Goal: Task Accomplishment & Management: Complete application form

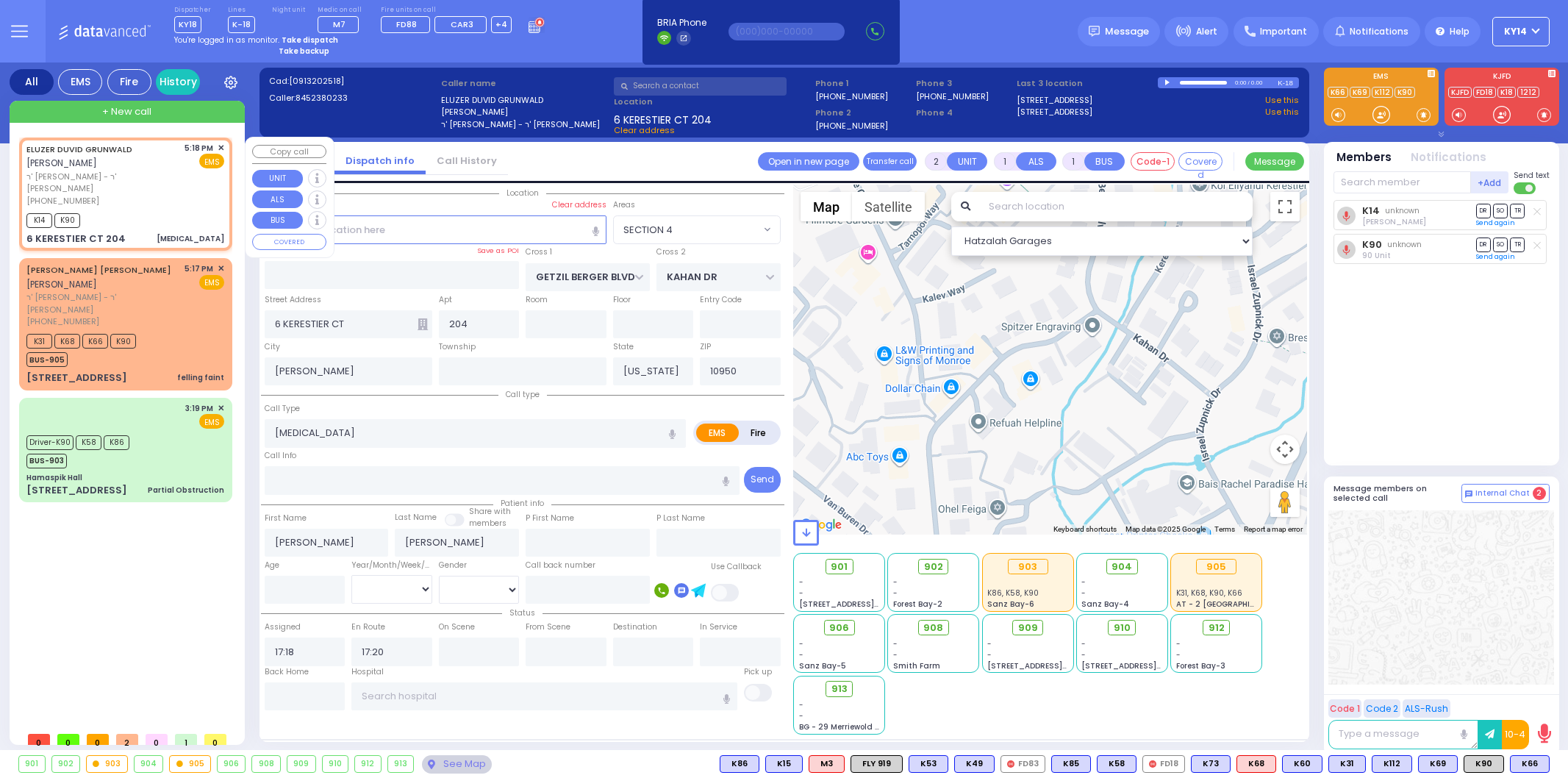
select select "SECTION 4"
select select
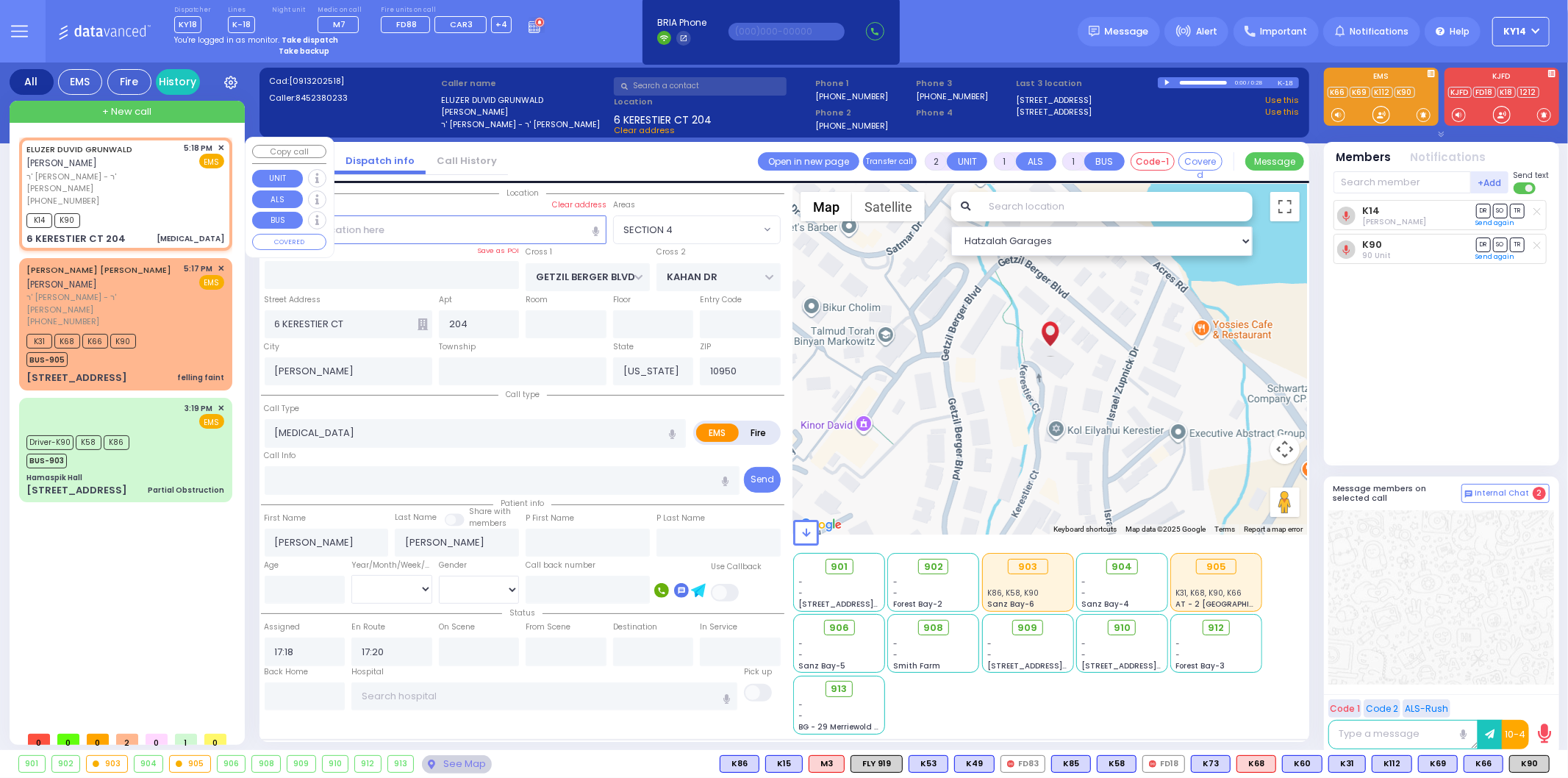
click at [220, 148] on span "✕" at bounding box center [220, 148] width 6 height 13
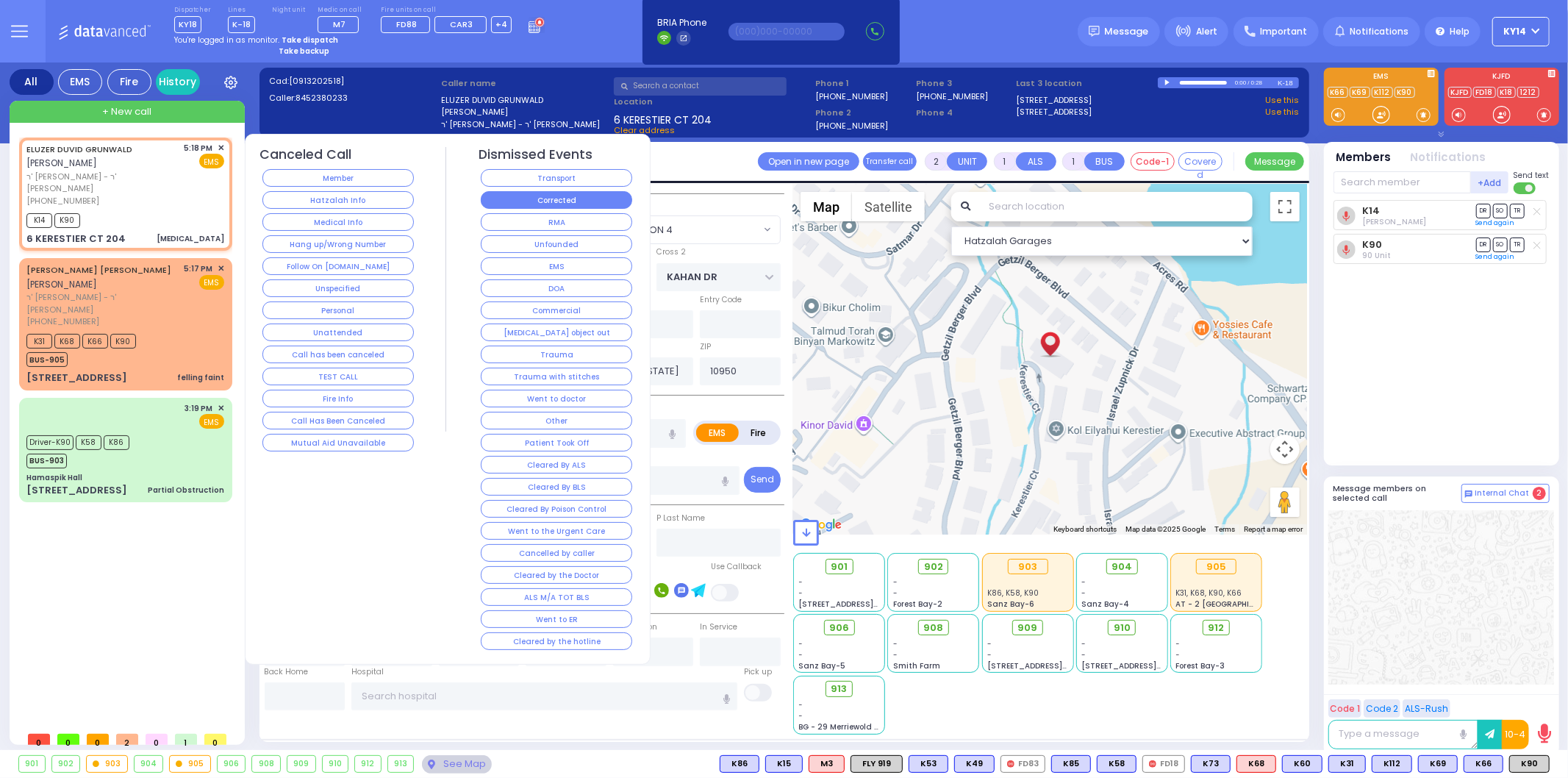
click at [533, 197] on button "Corrected" at bounding box center [557, 199] width 152 height 17
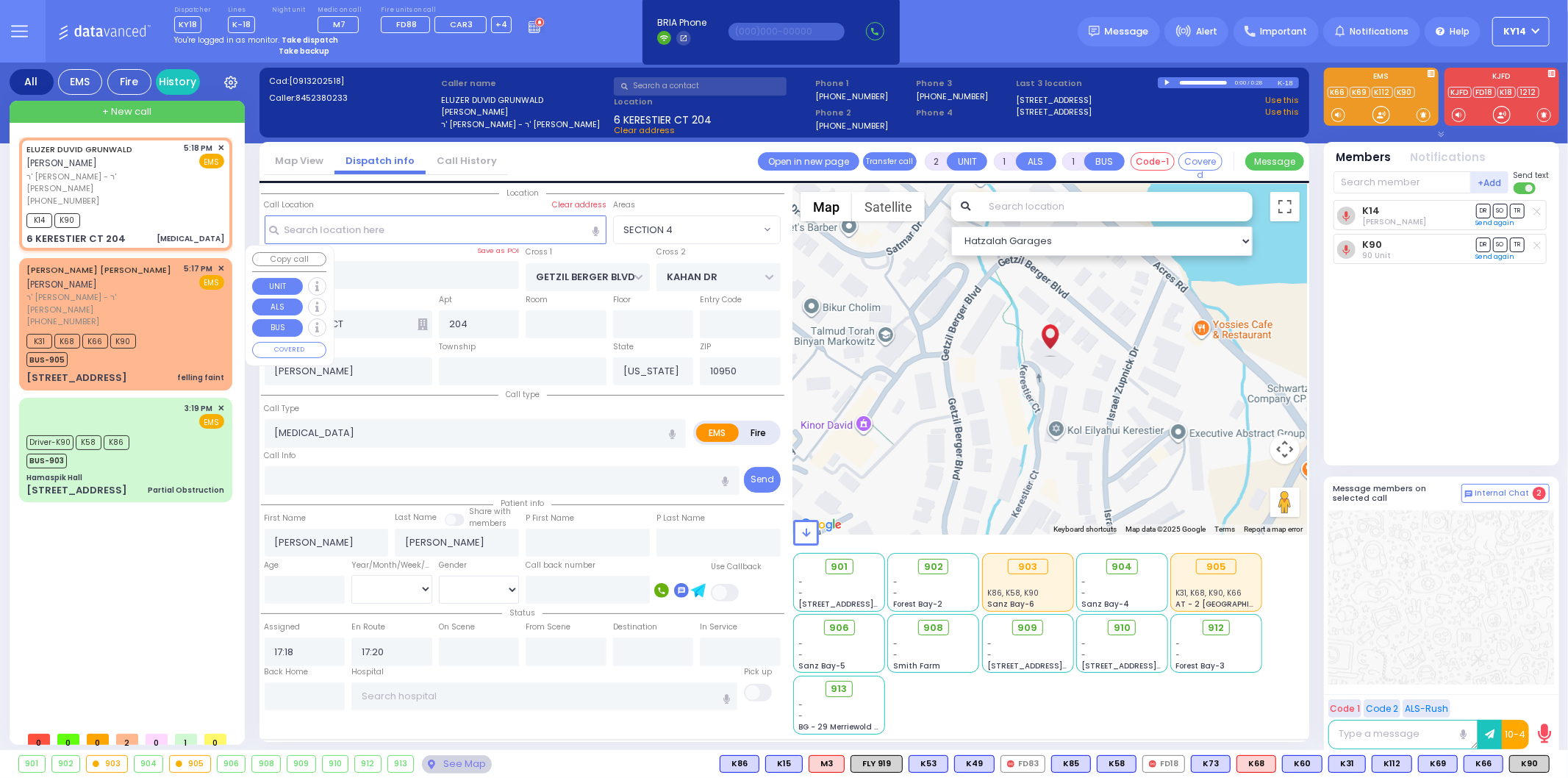
select select
radio input "true"
select select
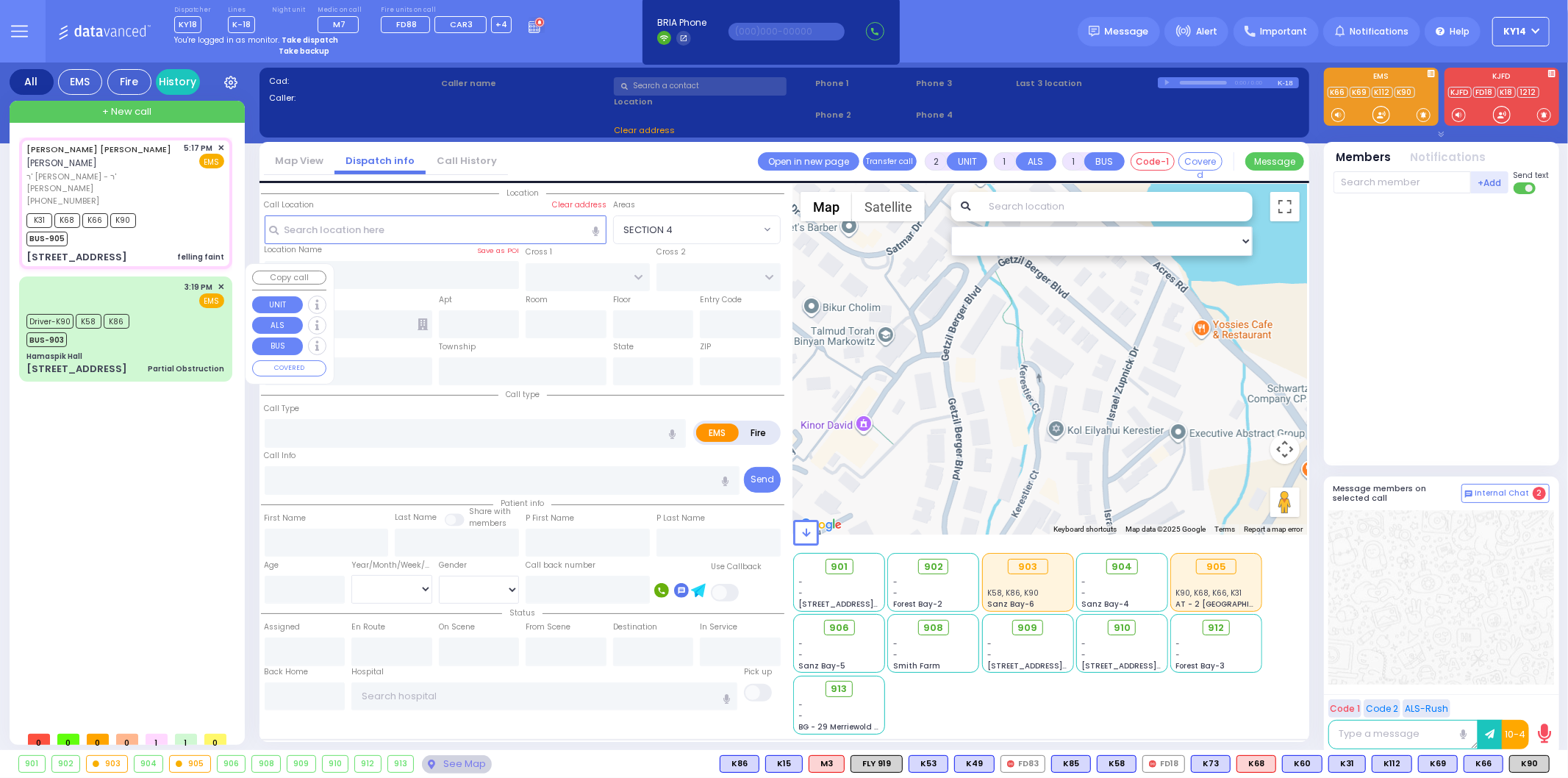
type input "6"
select select
type input "felling faint"
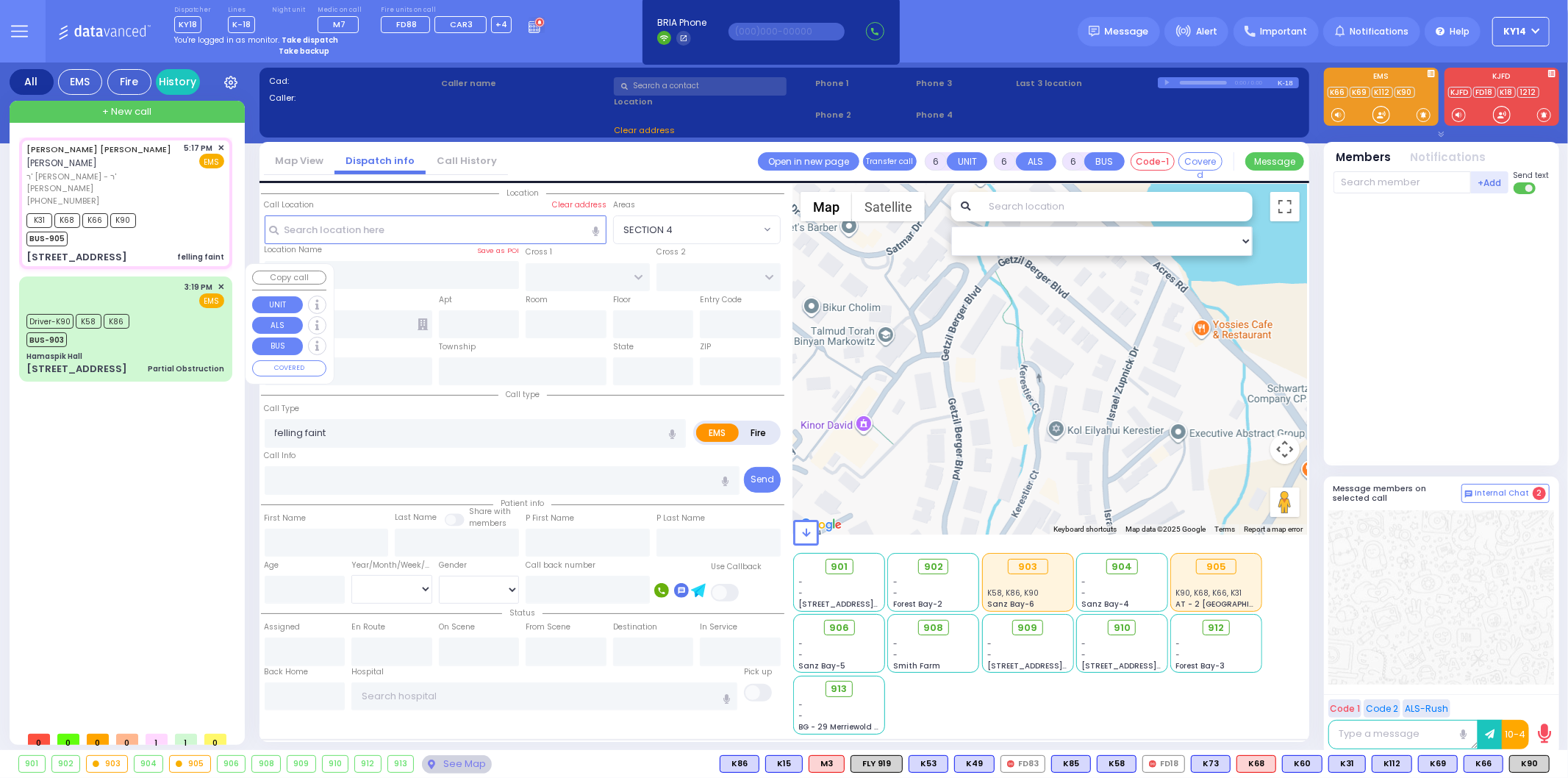
radio input "true"
type input "[PERSON_NAME]"
type input "[GEOGRAPHIC_DATA]"
type input "Unknown"
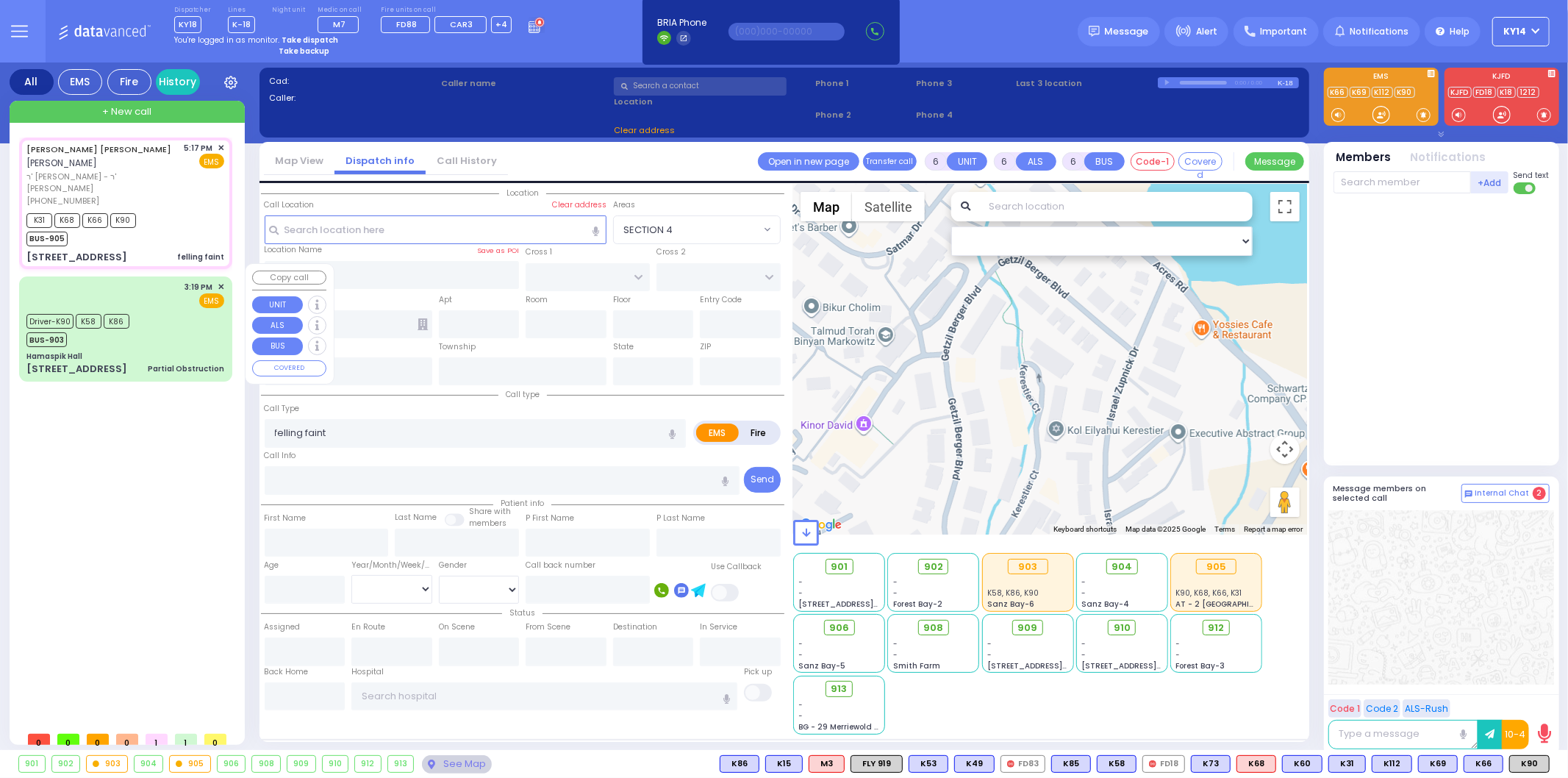
select select "Year"
type input "17:17"
type input "17:18"
type input "17:20"
select select "Hatzalah Garages"
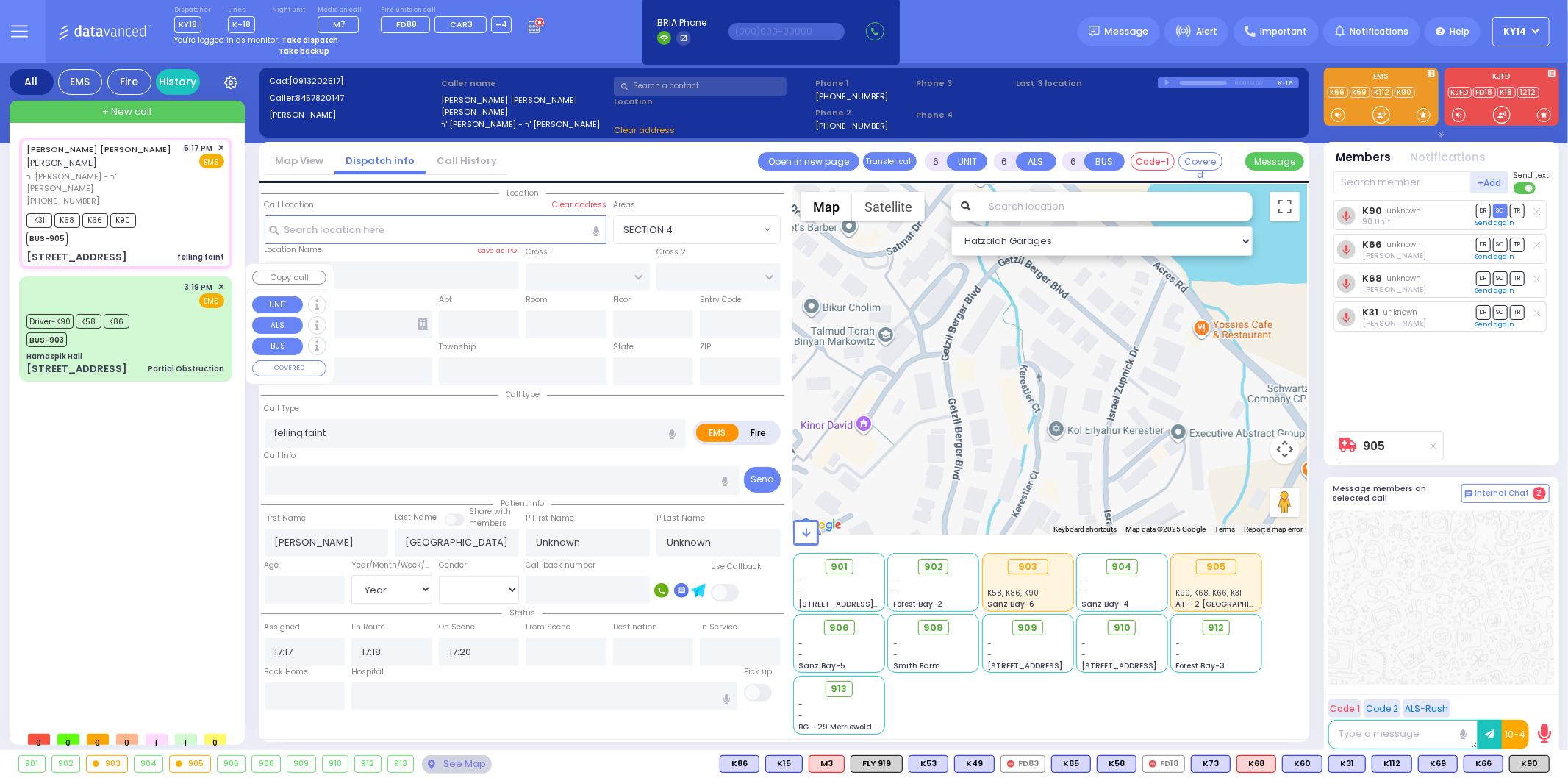
type input "PREMISHLAN WAY"
type input "MOUNTAINVIEW DR"
type input "[STREET_ADDRESS]"
type input "102"
type input "Monroe"
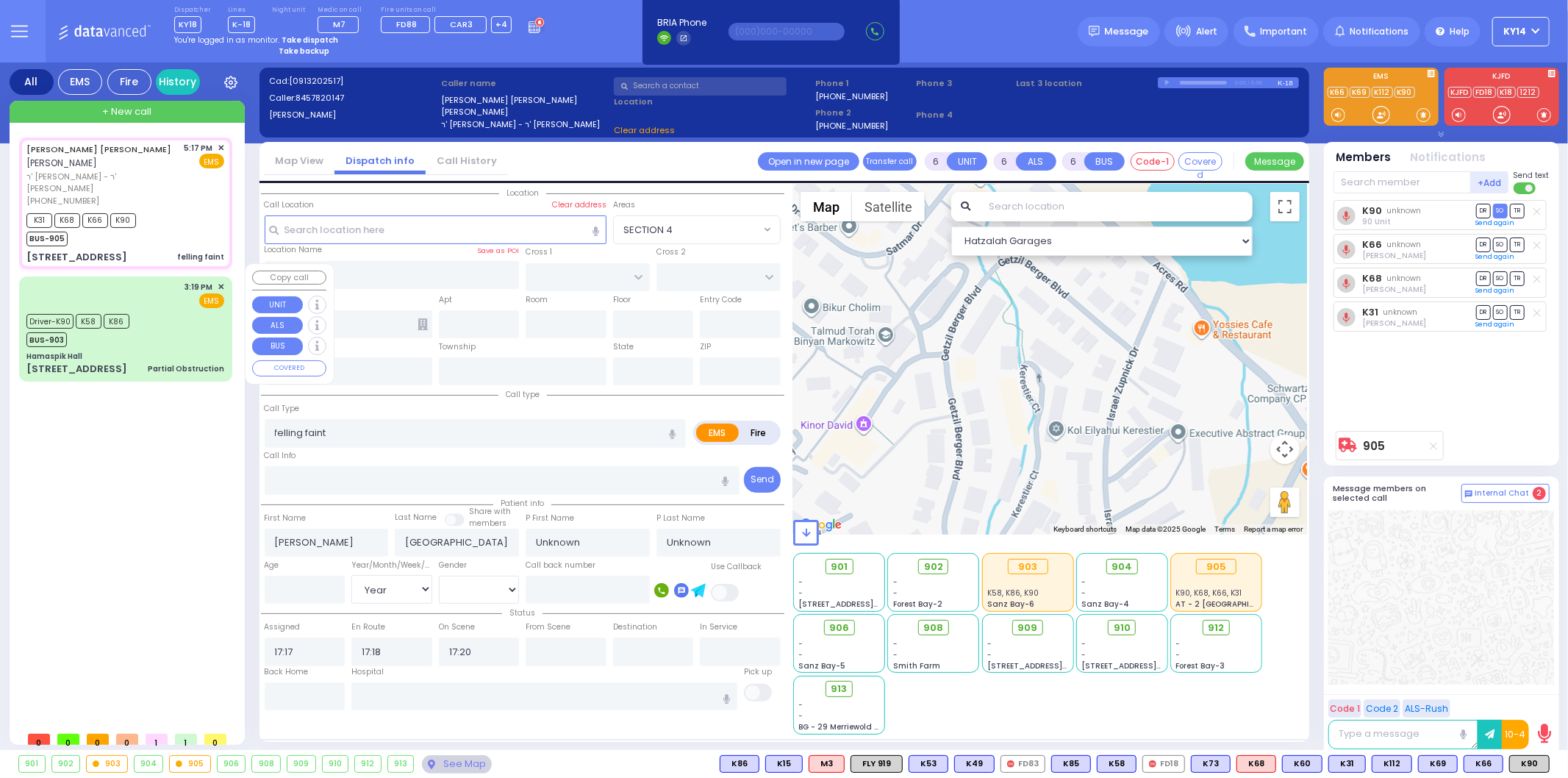
type input "[US_STATE]"
type input "10950"
select select "ATZEI TAMURIM"
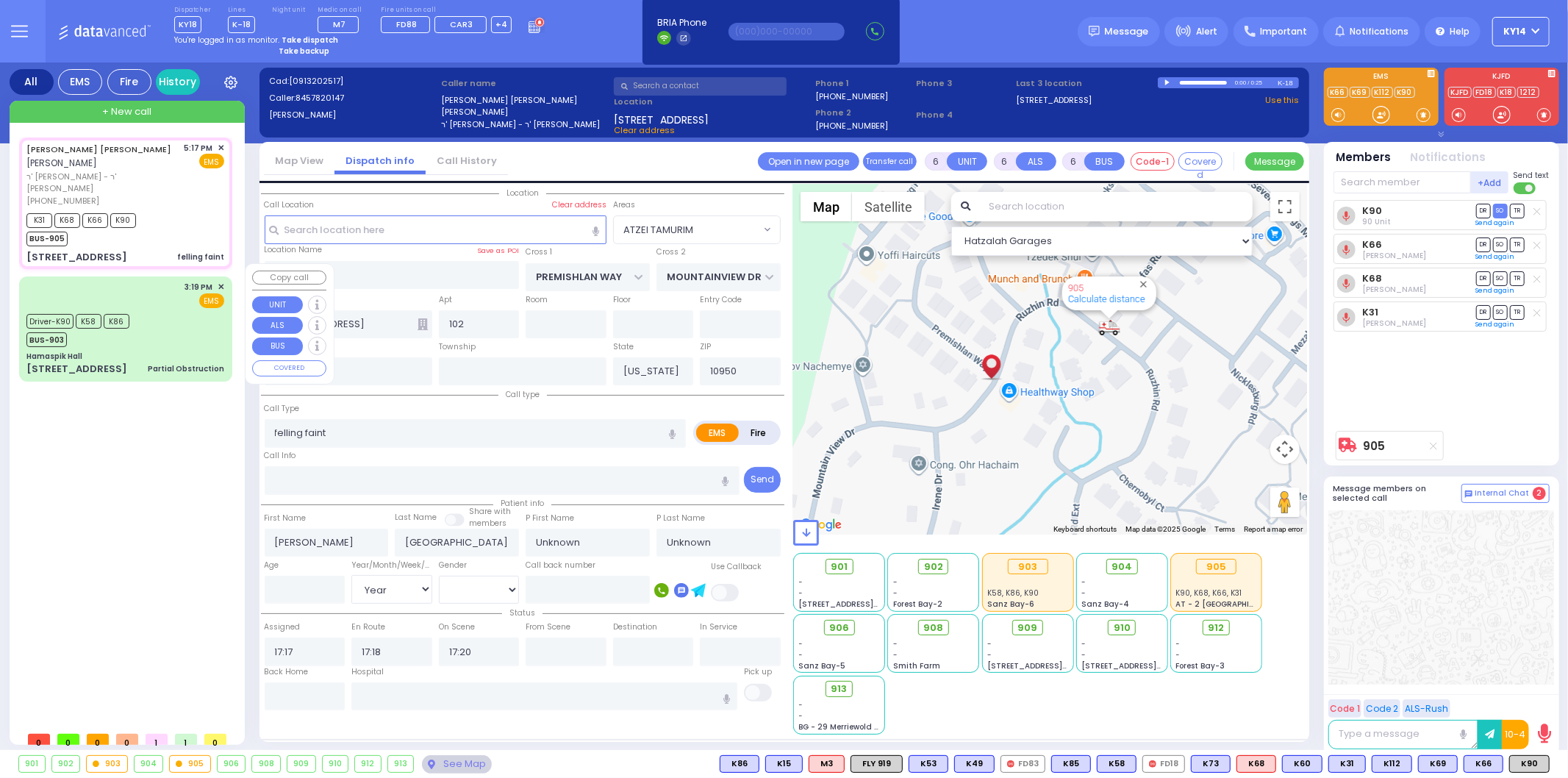
select select
radio input "true"
type input "[PERSON_NAME]"
type input "Konigsberg"
type input "16"
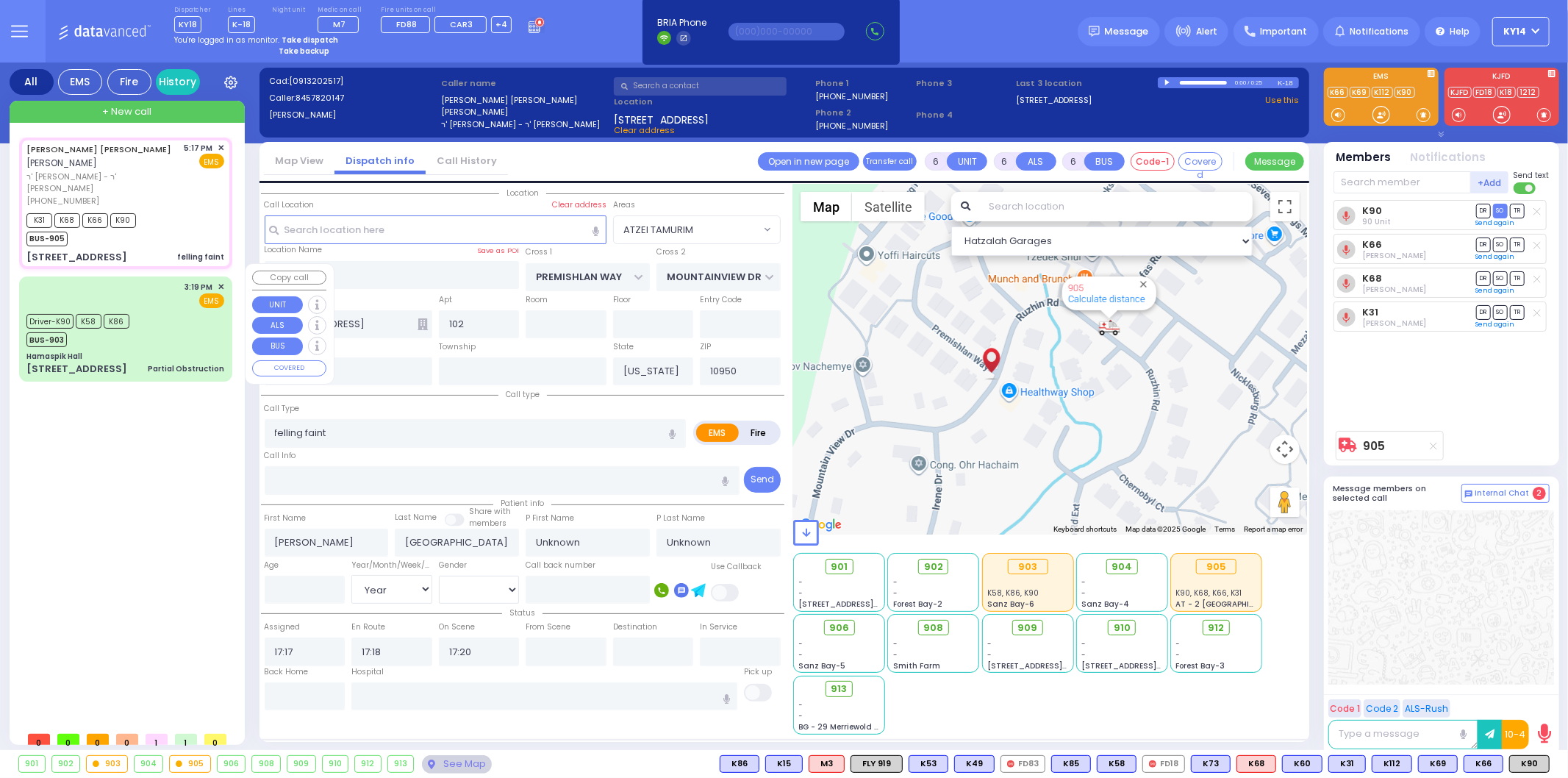
select select "Year"
select select "[DEMOGRAPHIC_DATA]"
select select "Hatzalah Garages"
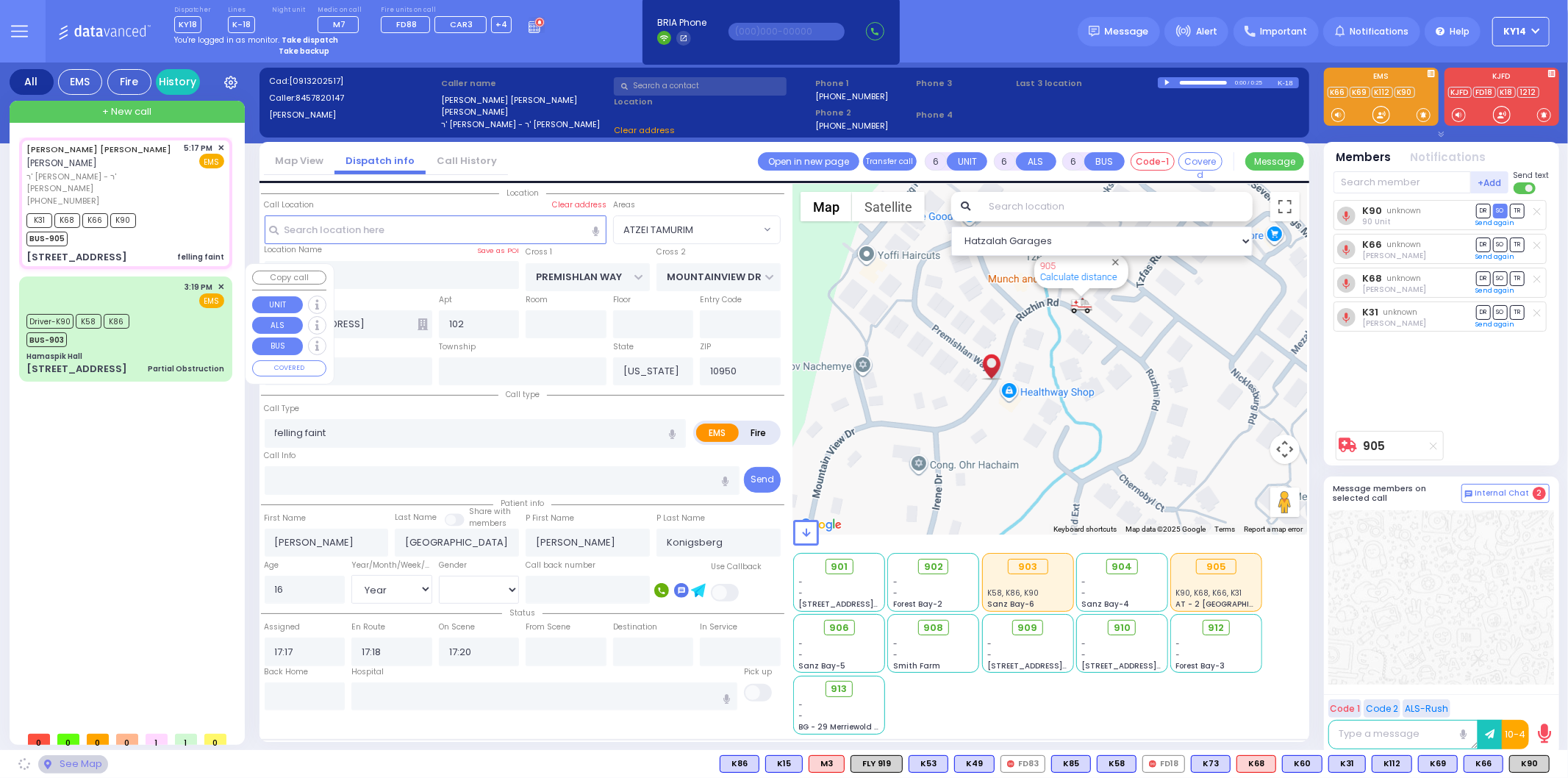
select select "ATZEI TAMURIM"
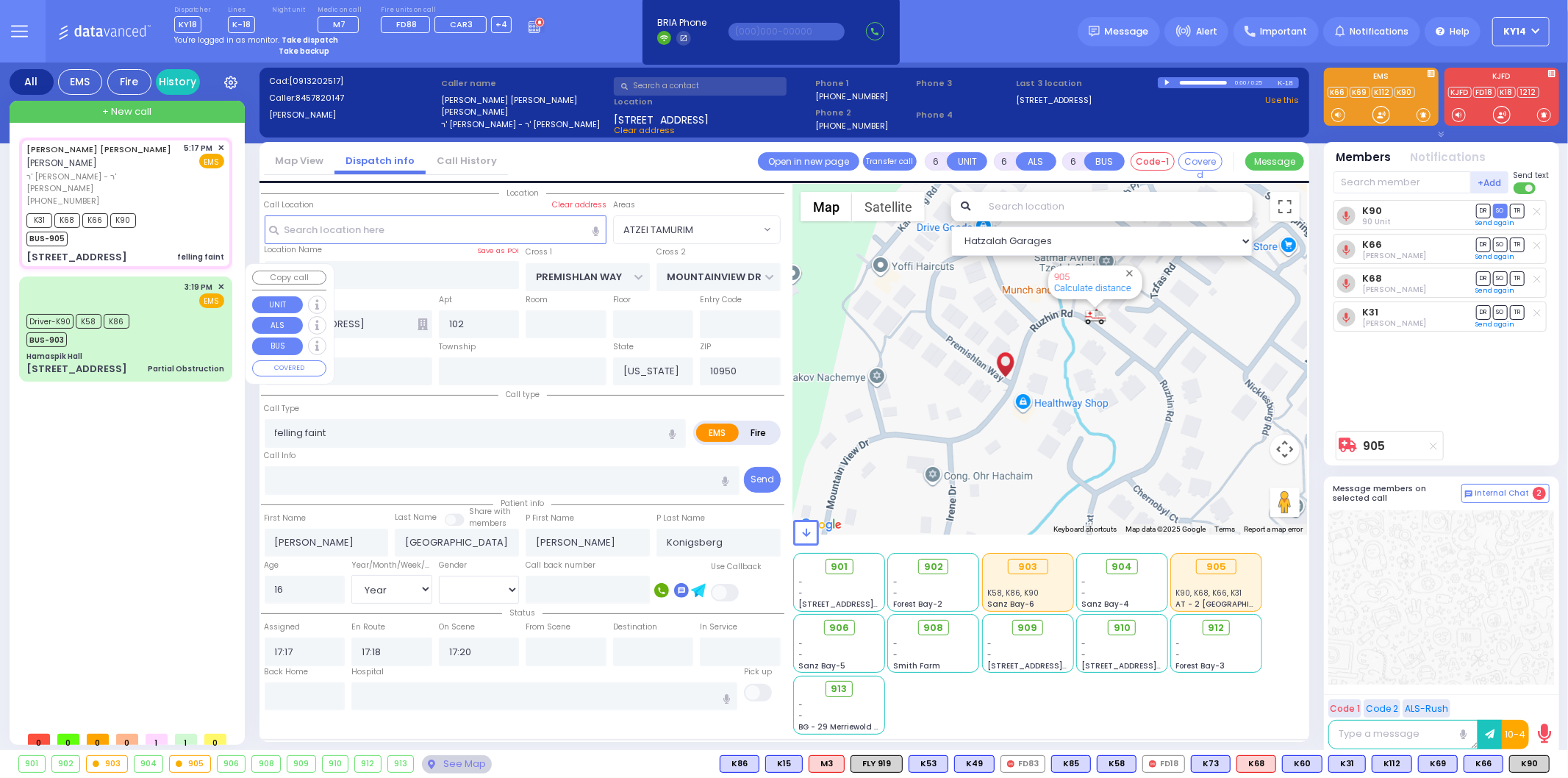
select select
radio input "true"
select select "Year"
select select "[DEMOGRAPHIC_DATA]"
select select "Hatzalah Garages"
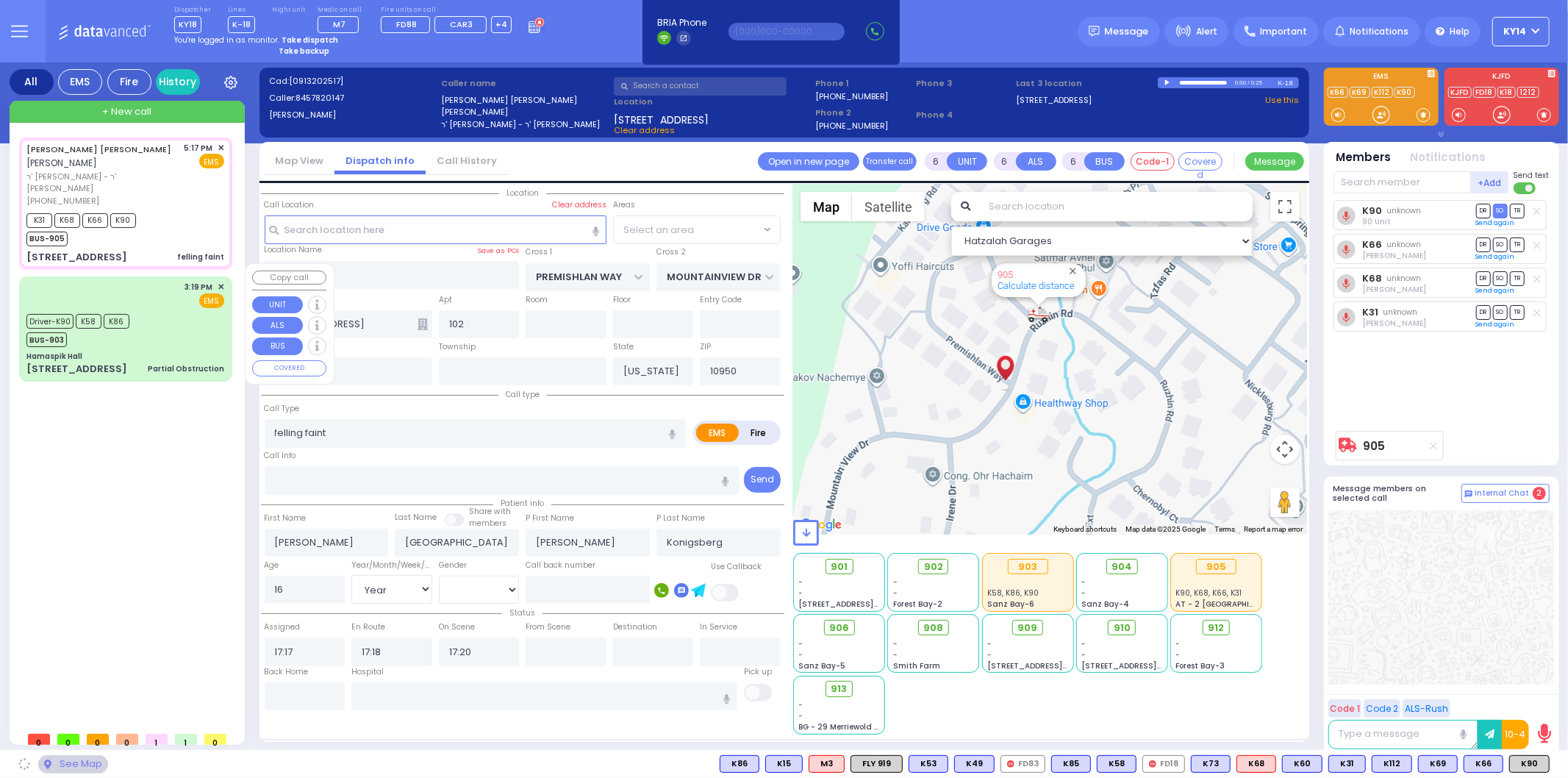
select select "ATZEI TAMURIM"
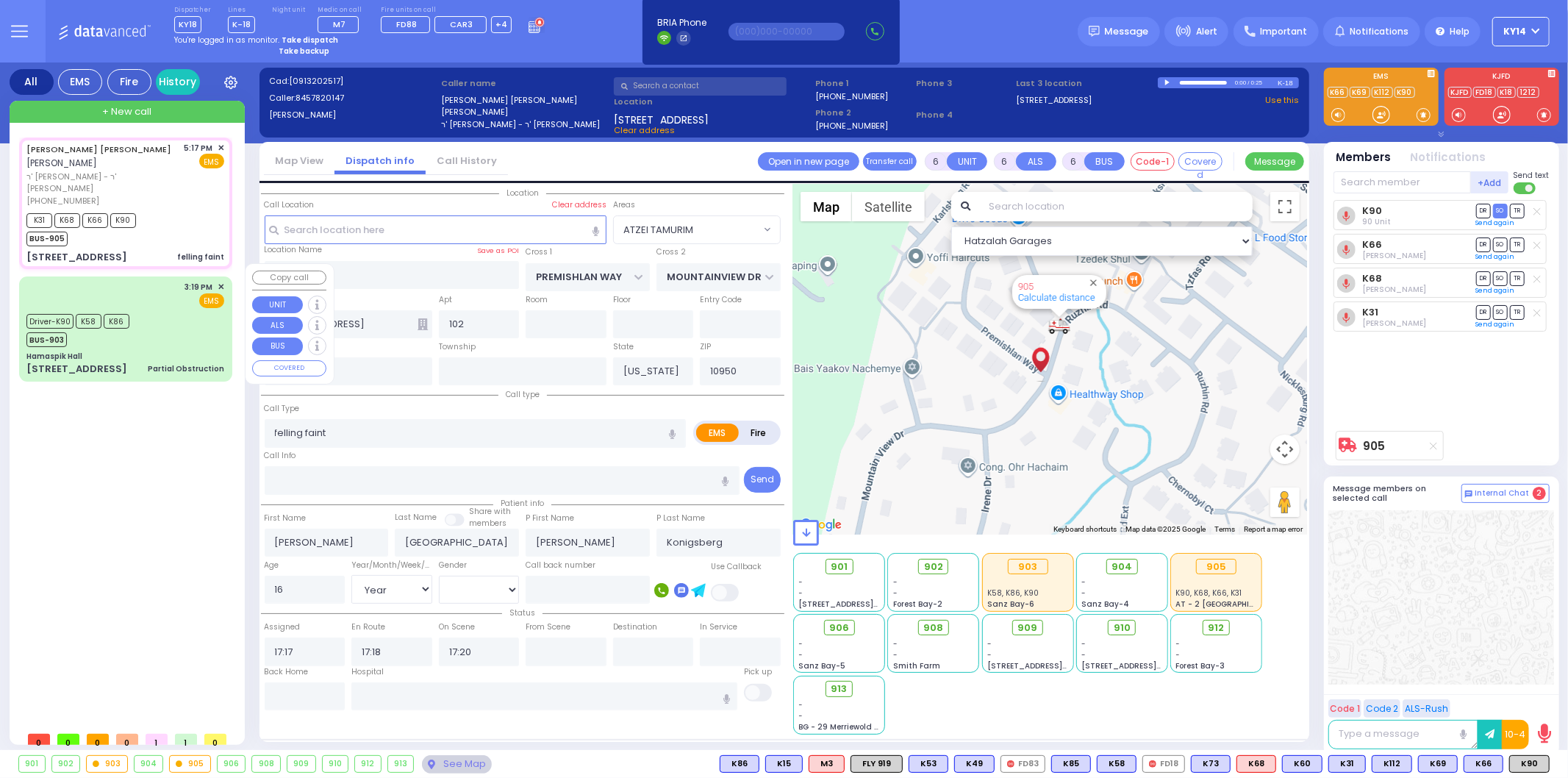
select select
radio input "true"
select select "Year"
select select "[DEMOGRAPHIC_DATA]"
select select "Hatzalah Garages"
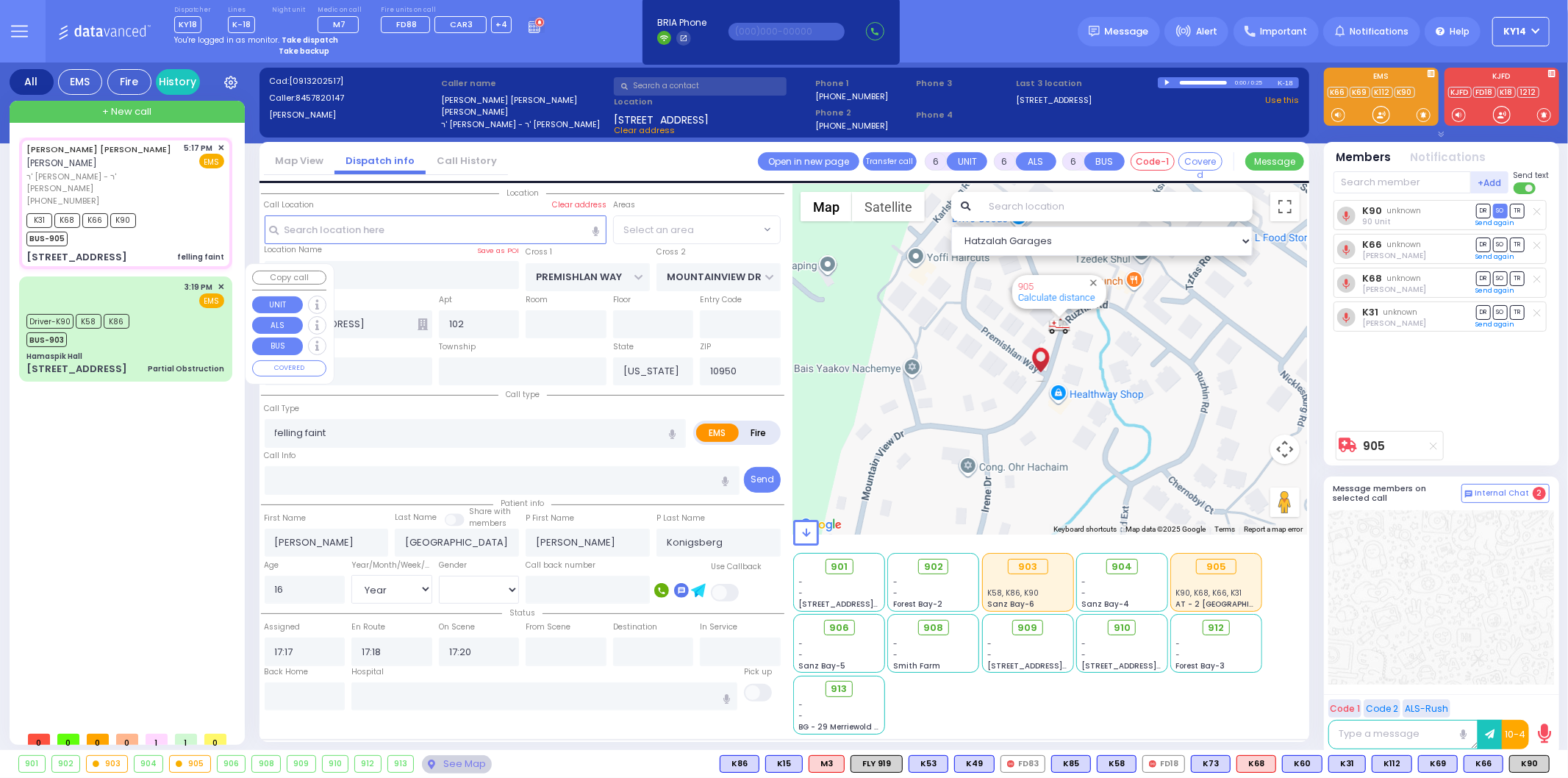
select select "ATZEI TAMURIM"
select select
radio input "true"
select select "Year"
select select "[DEMOGRAPHIC_DATA]"
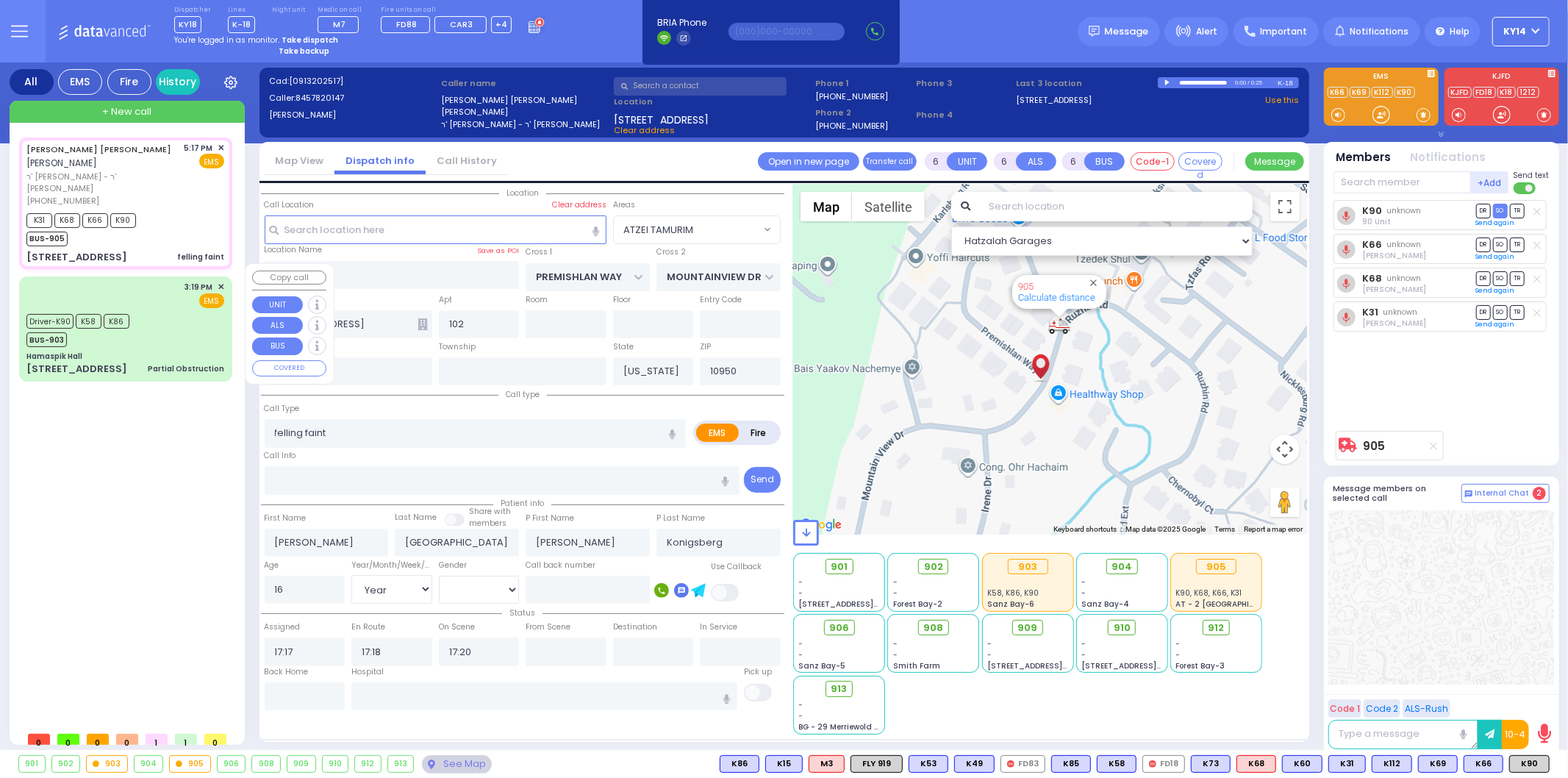
select select "ATZEI TAMURIM"
select select "Hatzalah Garages"
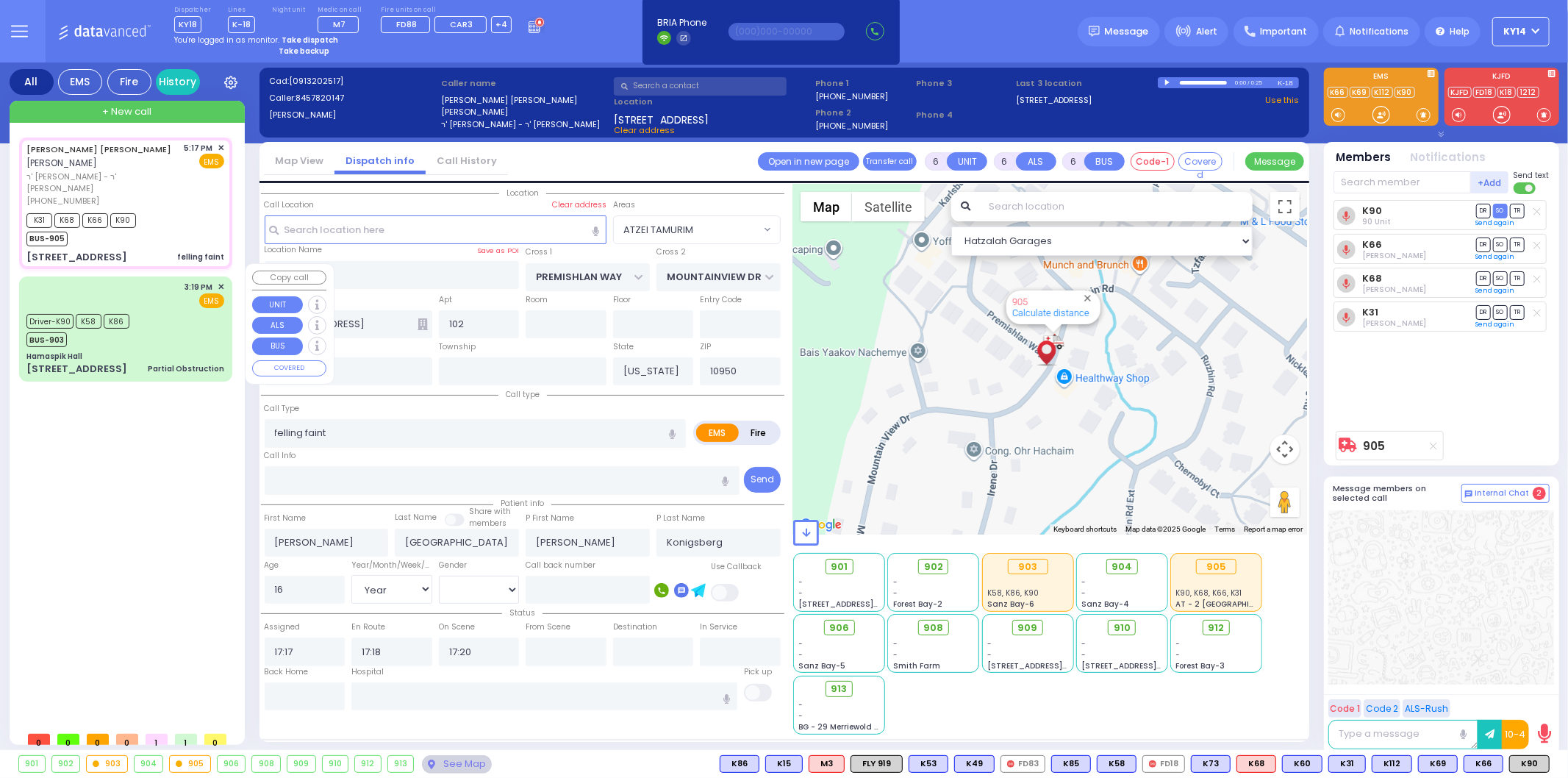
select select
radio input "true"
select select "Year"
select select "[DEMOGRAPHIC_DATA]"
select select "Hatzalah Garages"
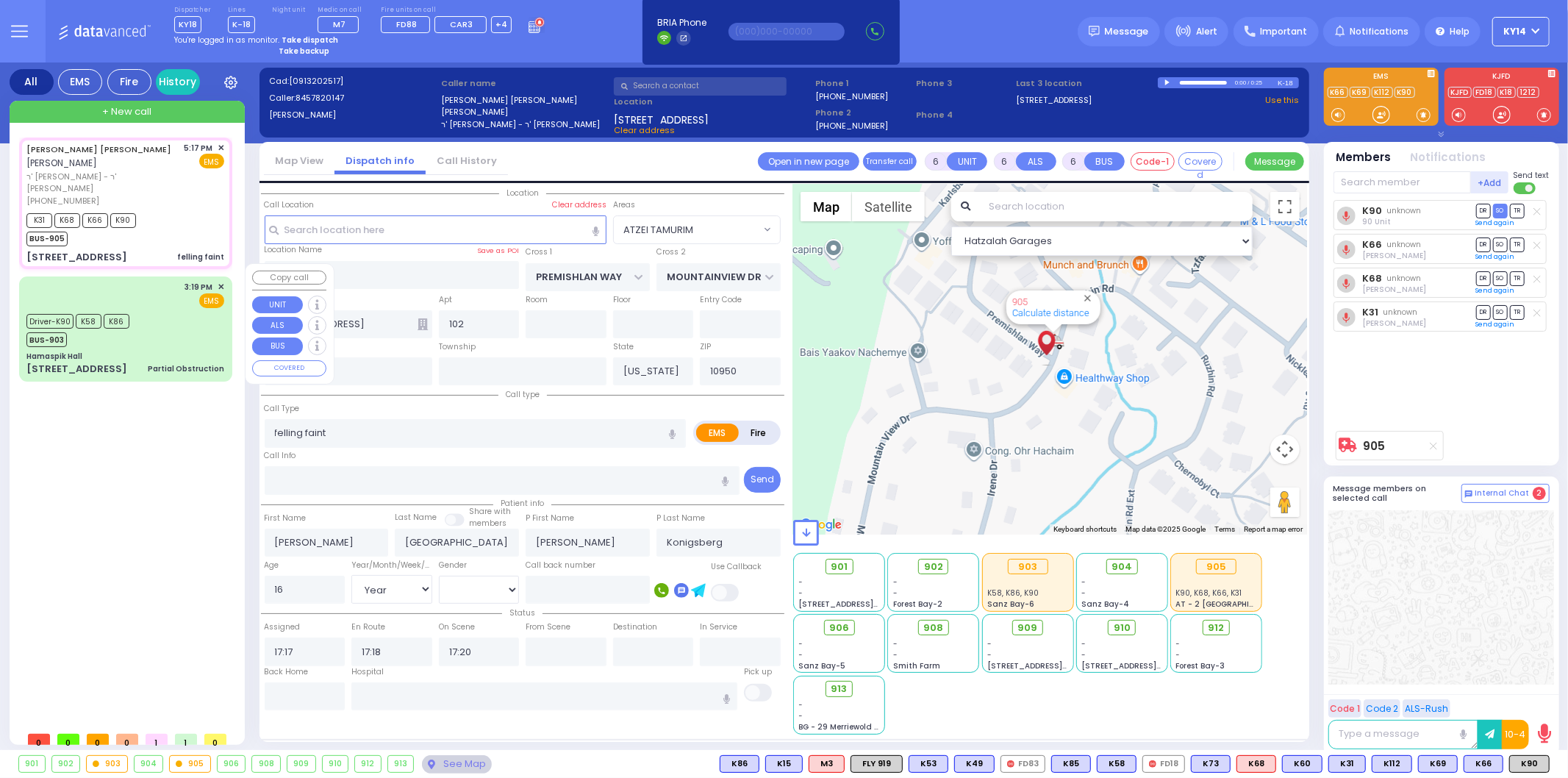
select select "ATZEI TAMURIM"
select select
radio input "true"
select select "Year"
select select "[DEMOGRAPHIC_DATA]"
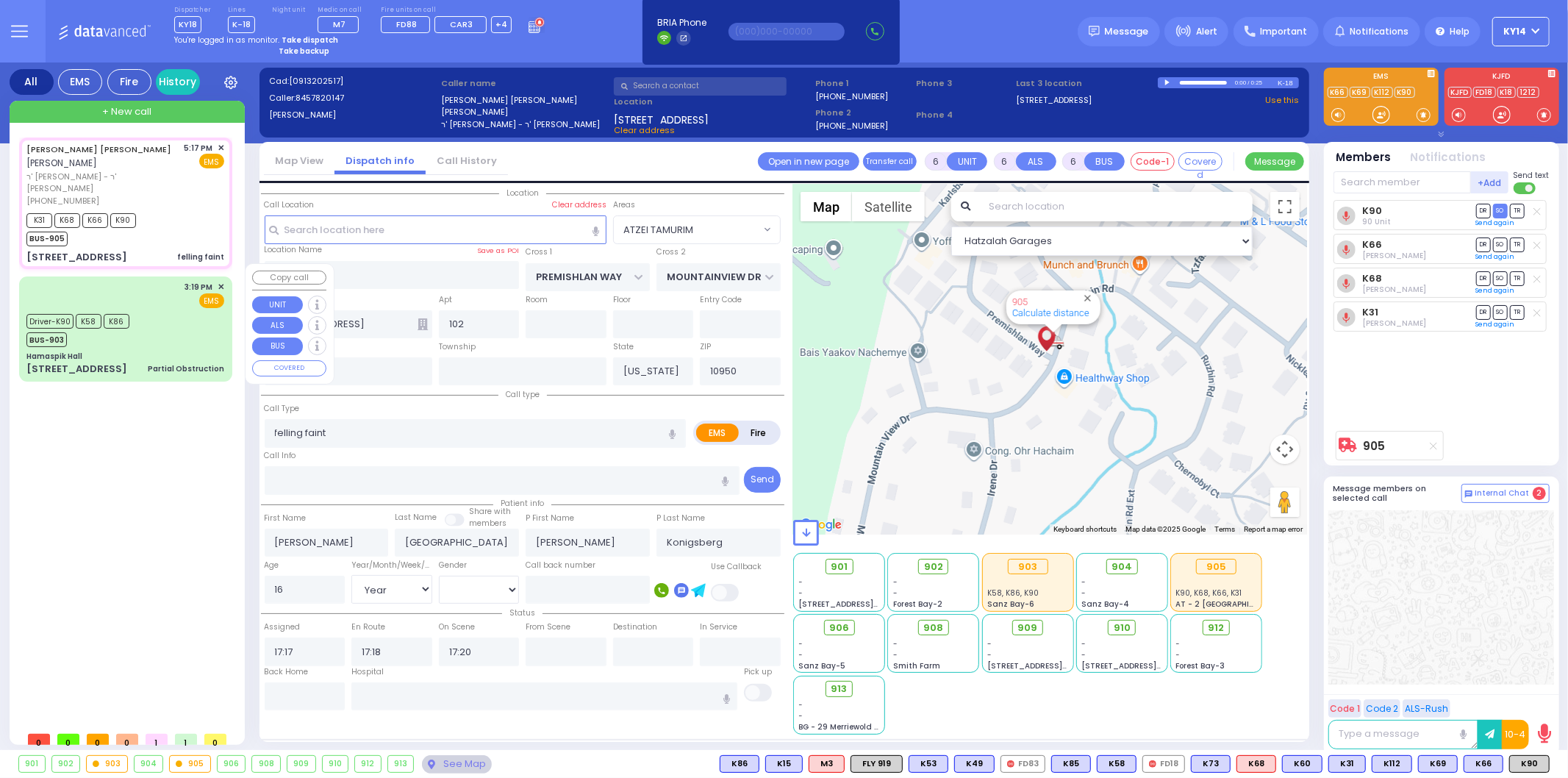
select select "Hatzalah Garages"
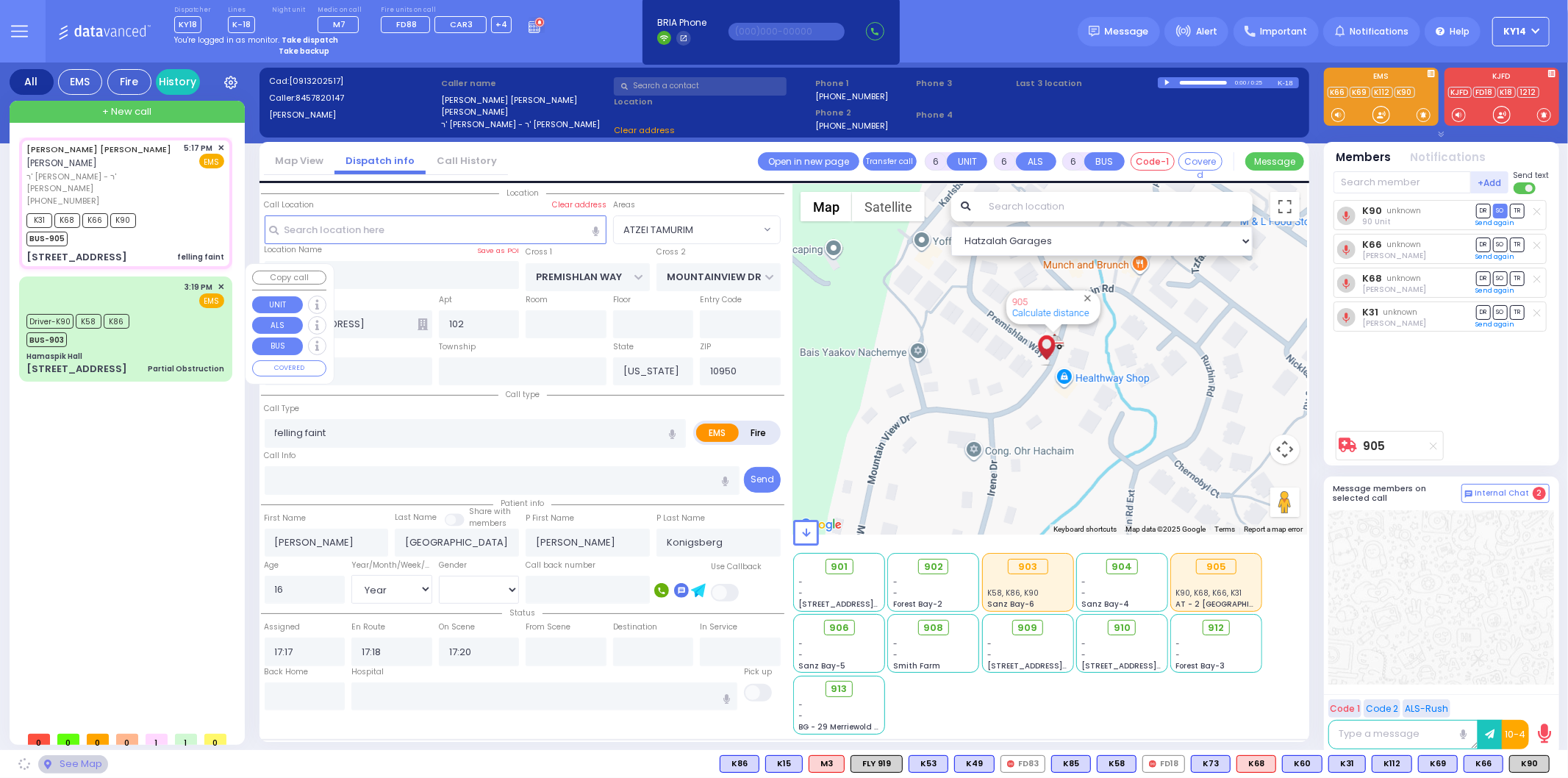
select select "ATZEI TAMURIM"
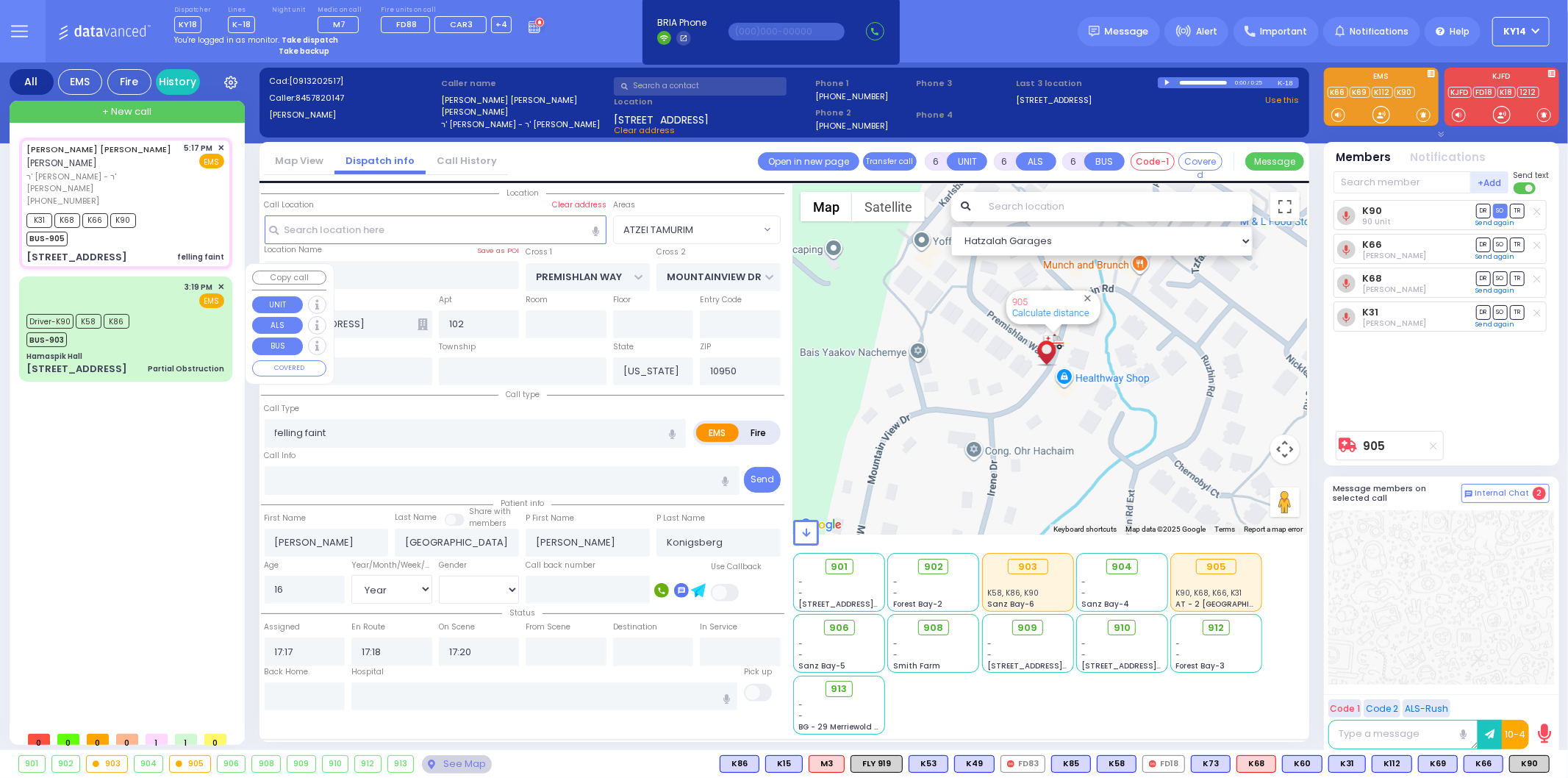
select select
radio input "true"
select select "Year"
select select "[DEMOGRAPHIC_DATA]"
select select "Hatzalah Garages"
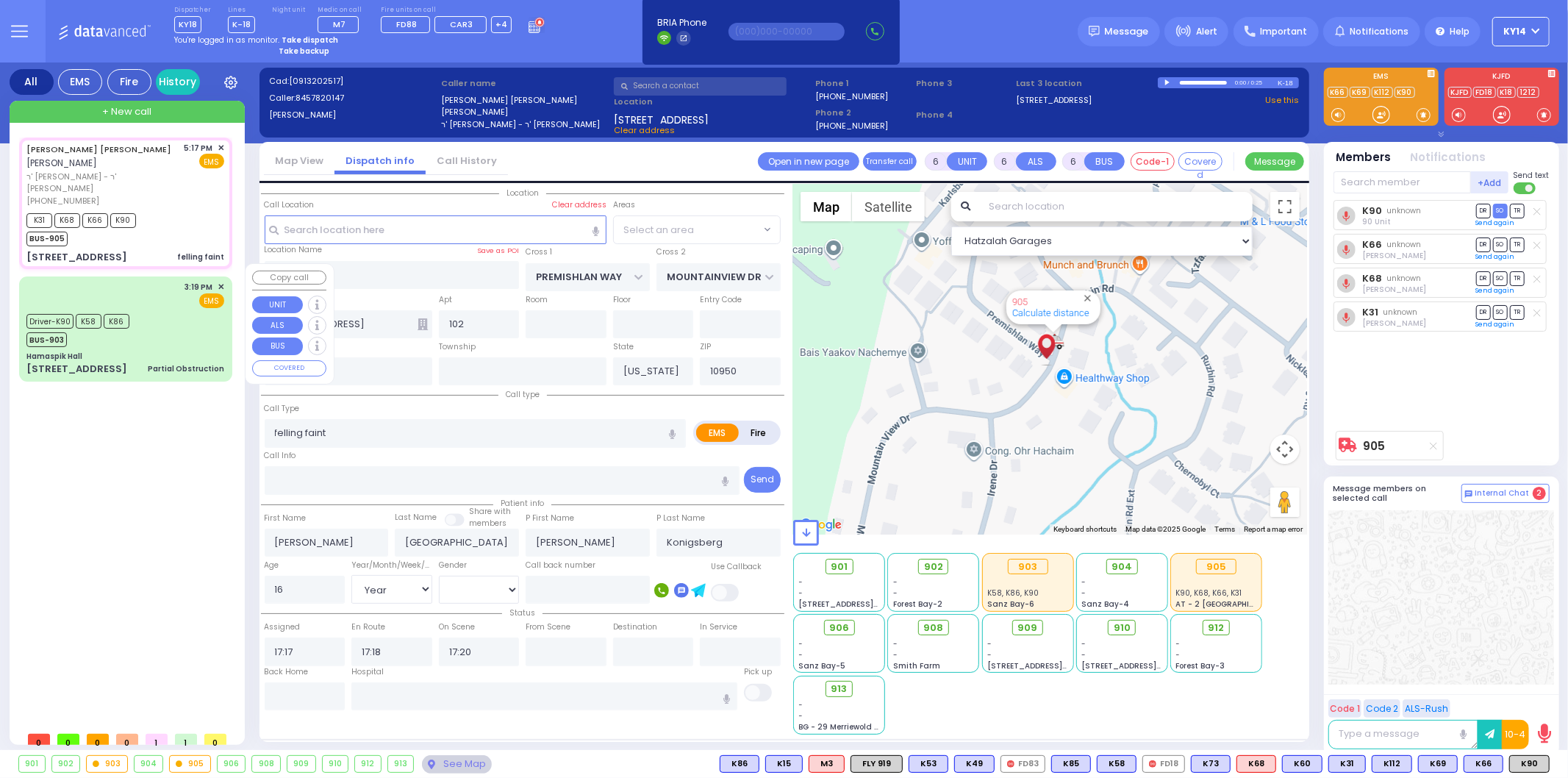
select select "ATZEI TAMURIM"
select select
radio input "true"
select select "Year"
select select "[DEMOGRAPHIC_DATA]"
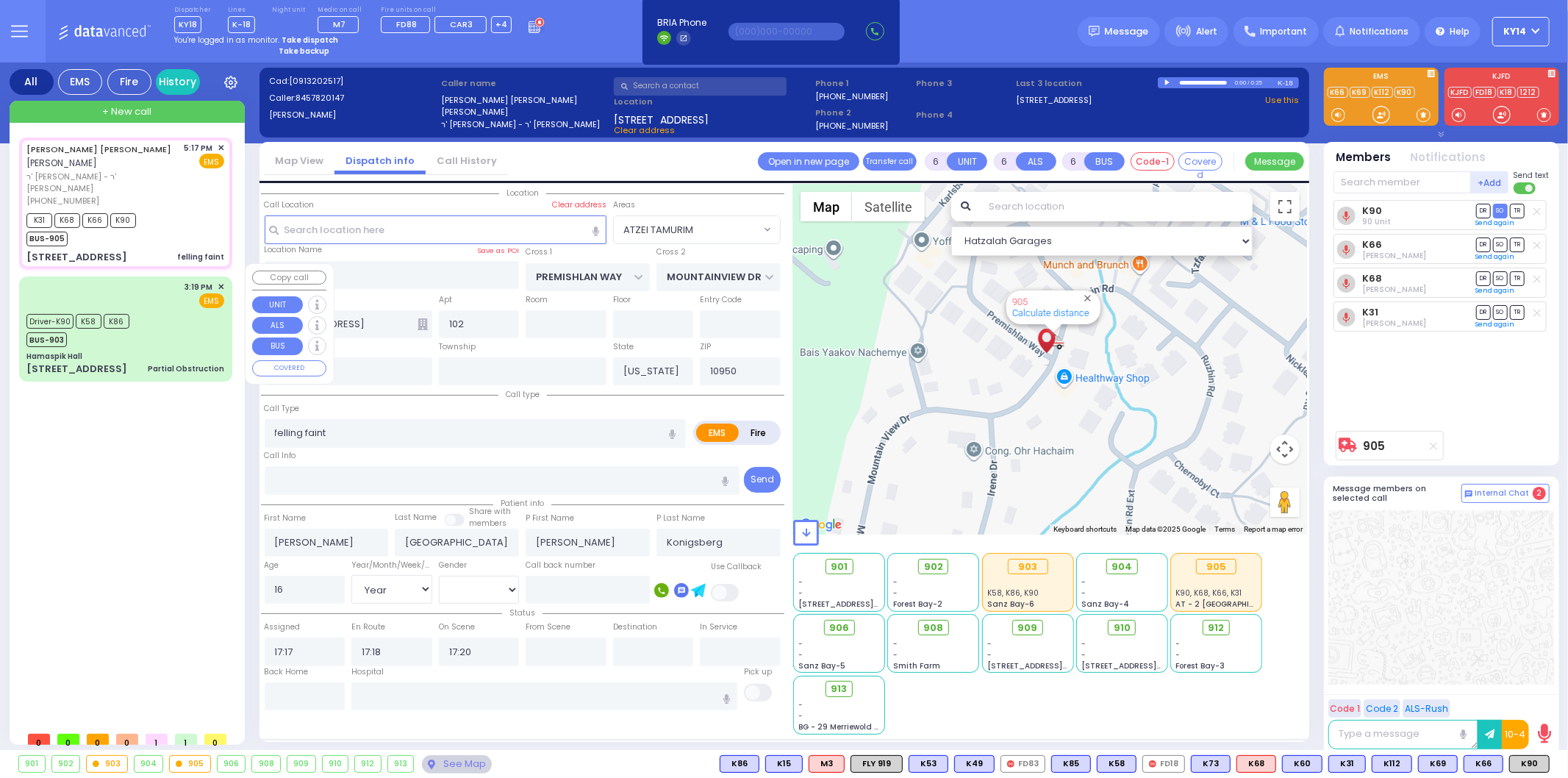
select select "Hatzalah Garages"
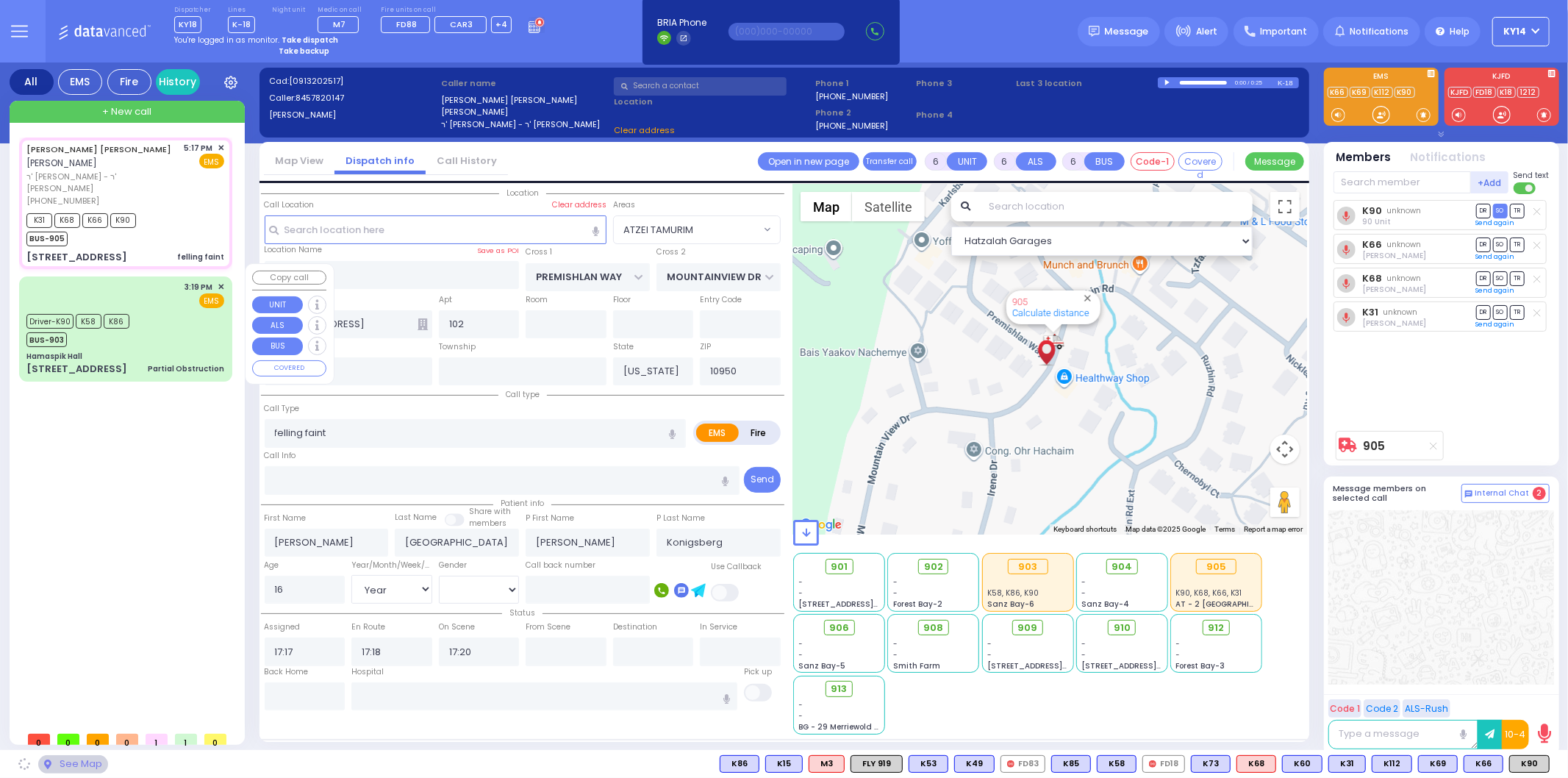
select select "ATZEI TAMURIM"
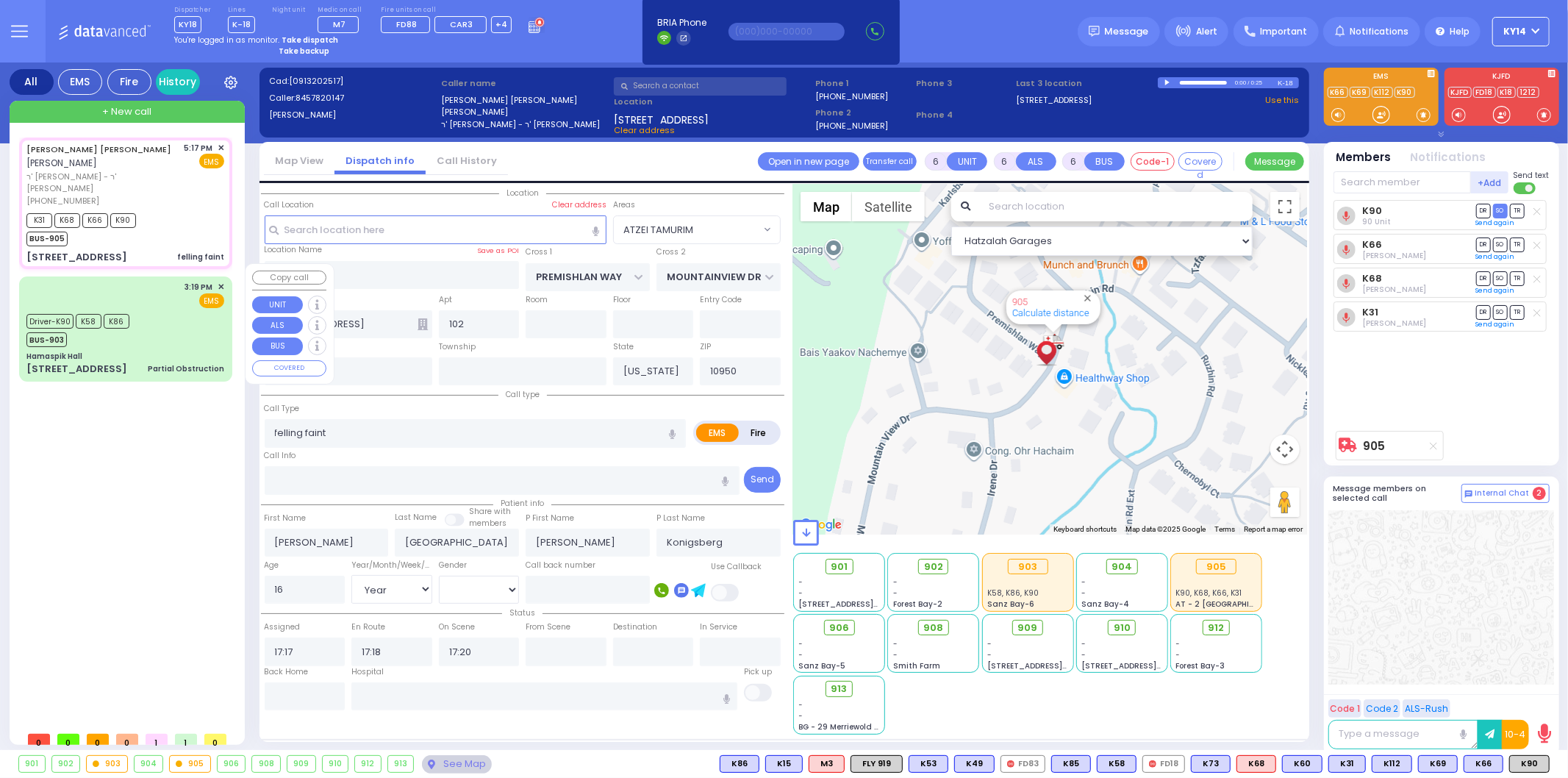
select select
radio input "true"
select select "Year"
select select "[DEMOGRAPHIC_DATA]"
select select "ATZEI TAMURIM"
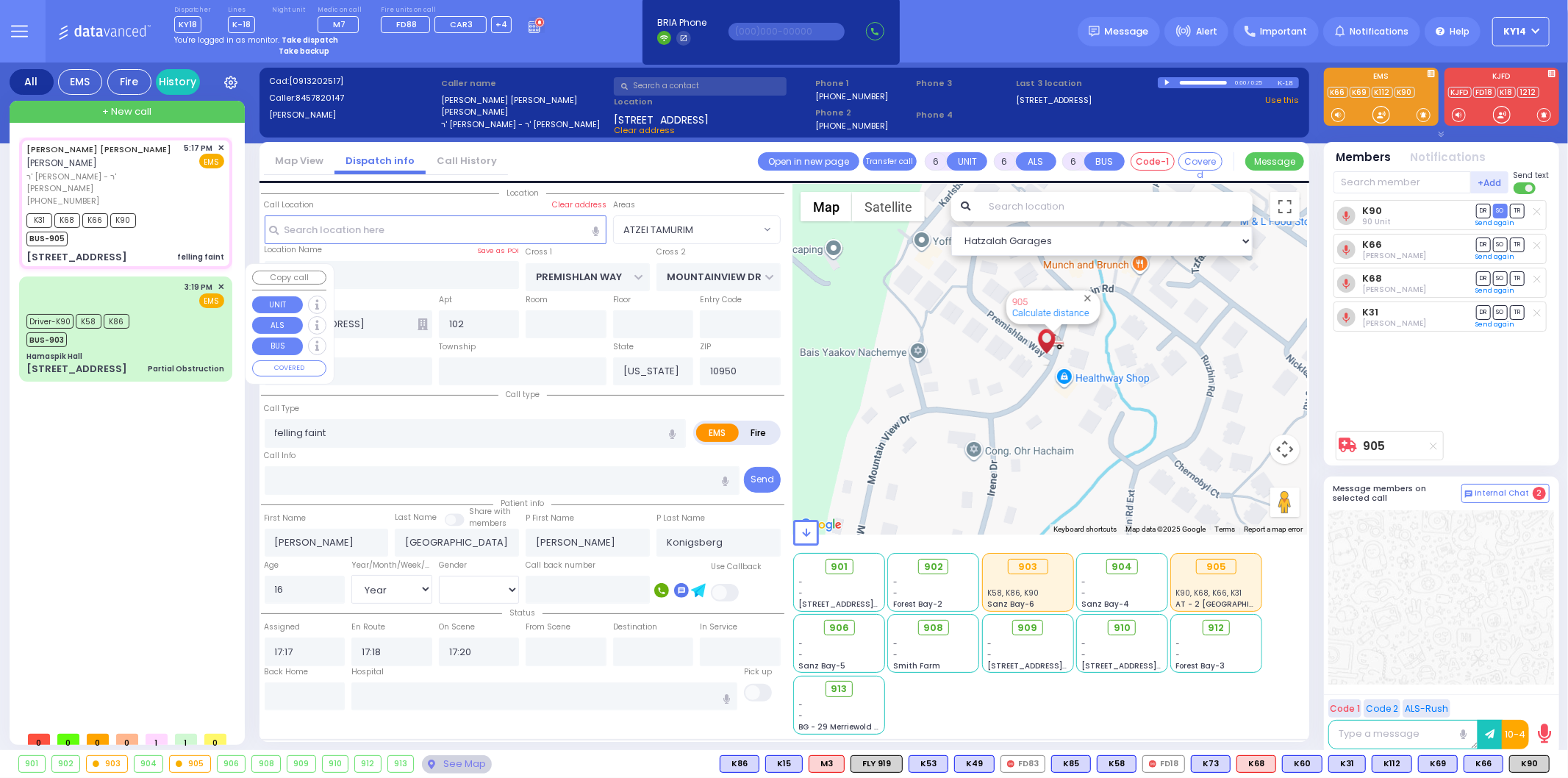
select select "Hatzalah Garages"
select select
radio input "true"
select select "Year"
select select "[DEMOGRAPHIC_DATA]"
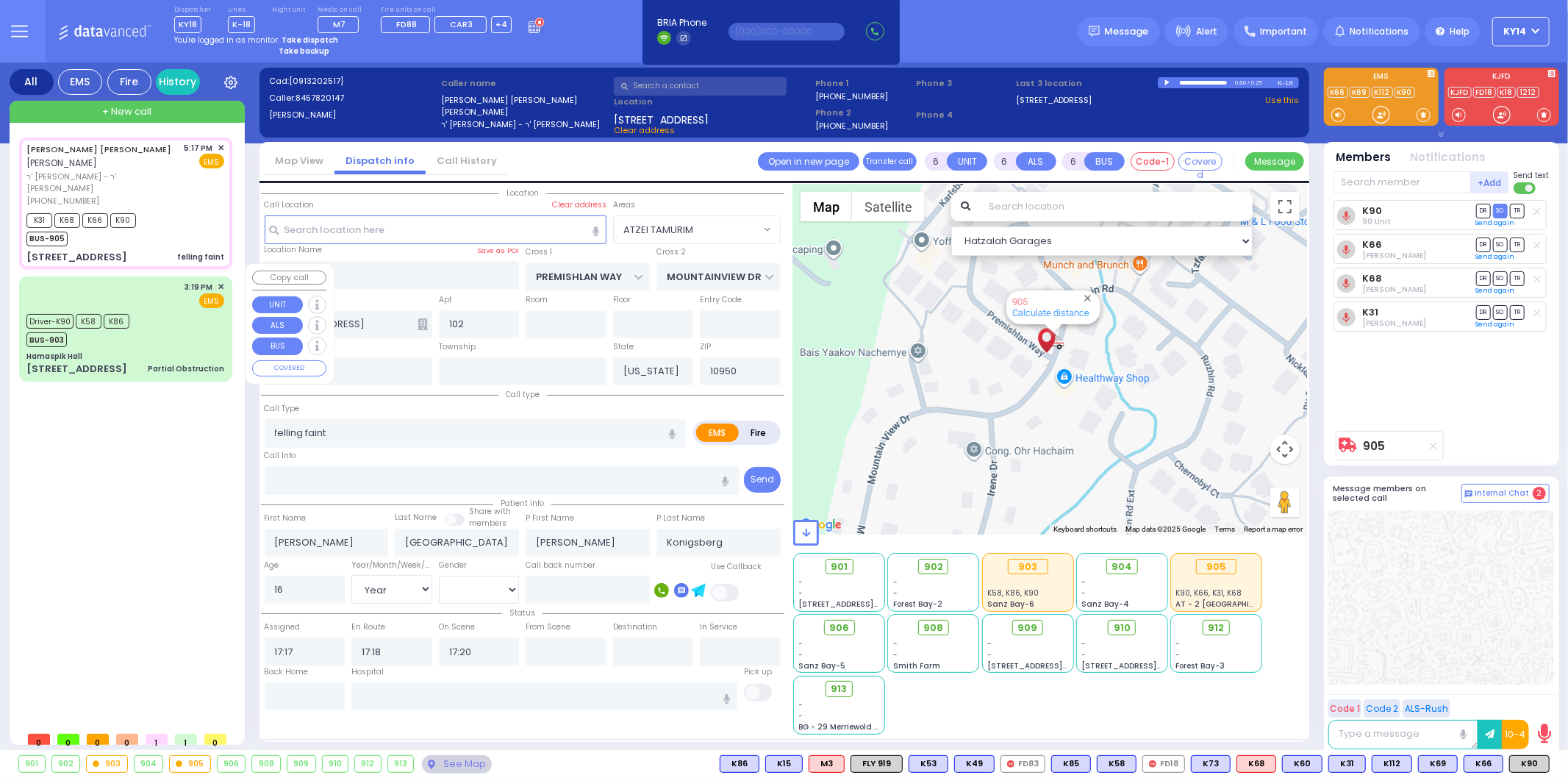
select select "Hatzalah Garages"
select select "ATZEI TAMURIM"
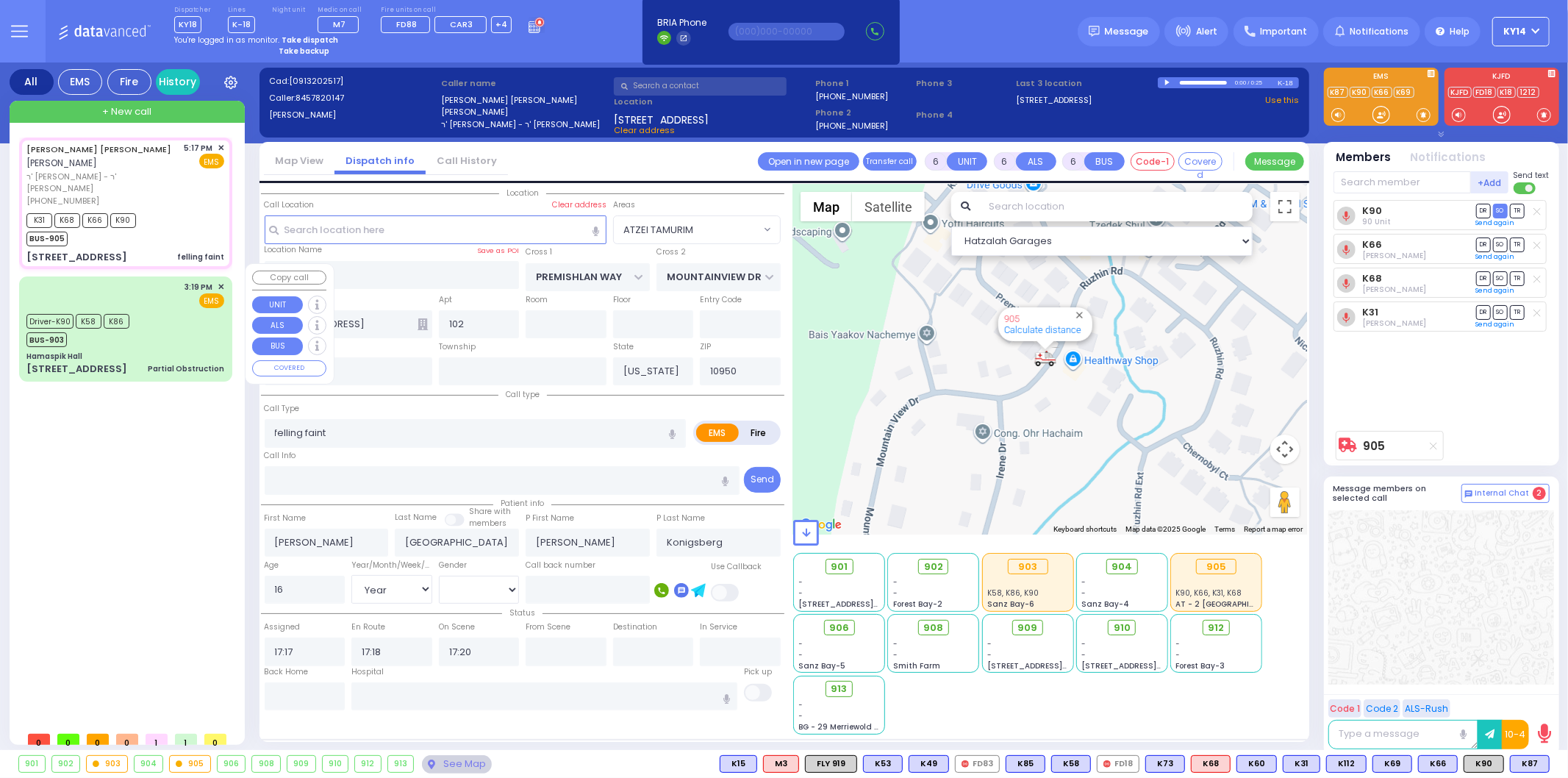
select select
radio input "true"
select select "Year"
select select "[DEMOGRAPHIC_DATA]"
select select "Hatzalah Garages"
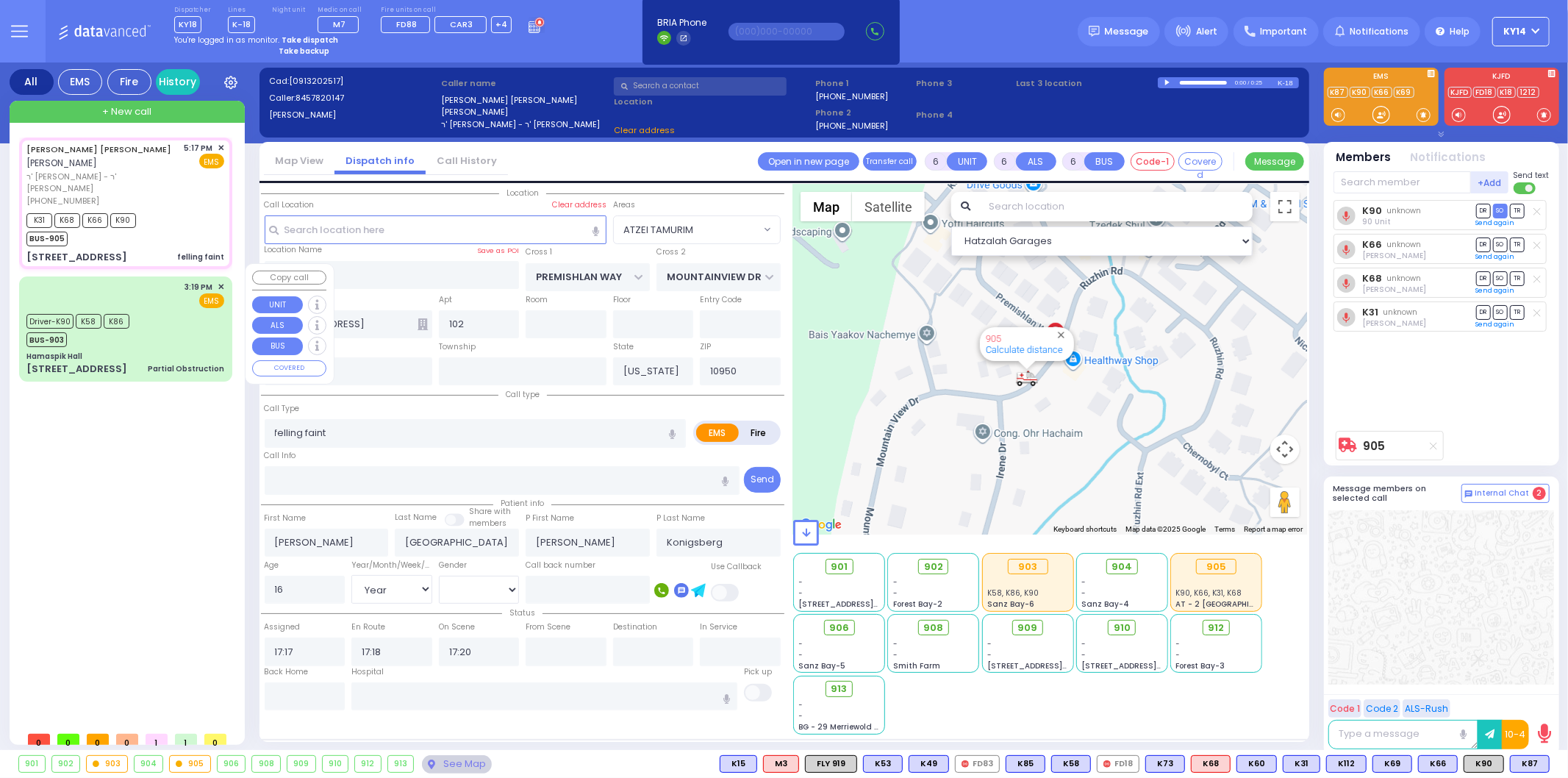
select select "ATZEI TAMURIM"
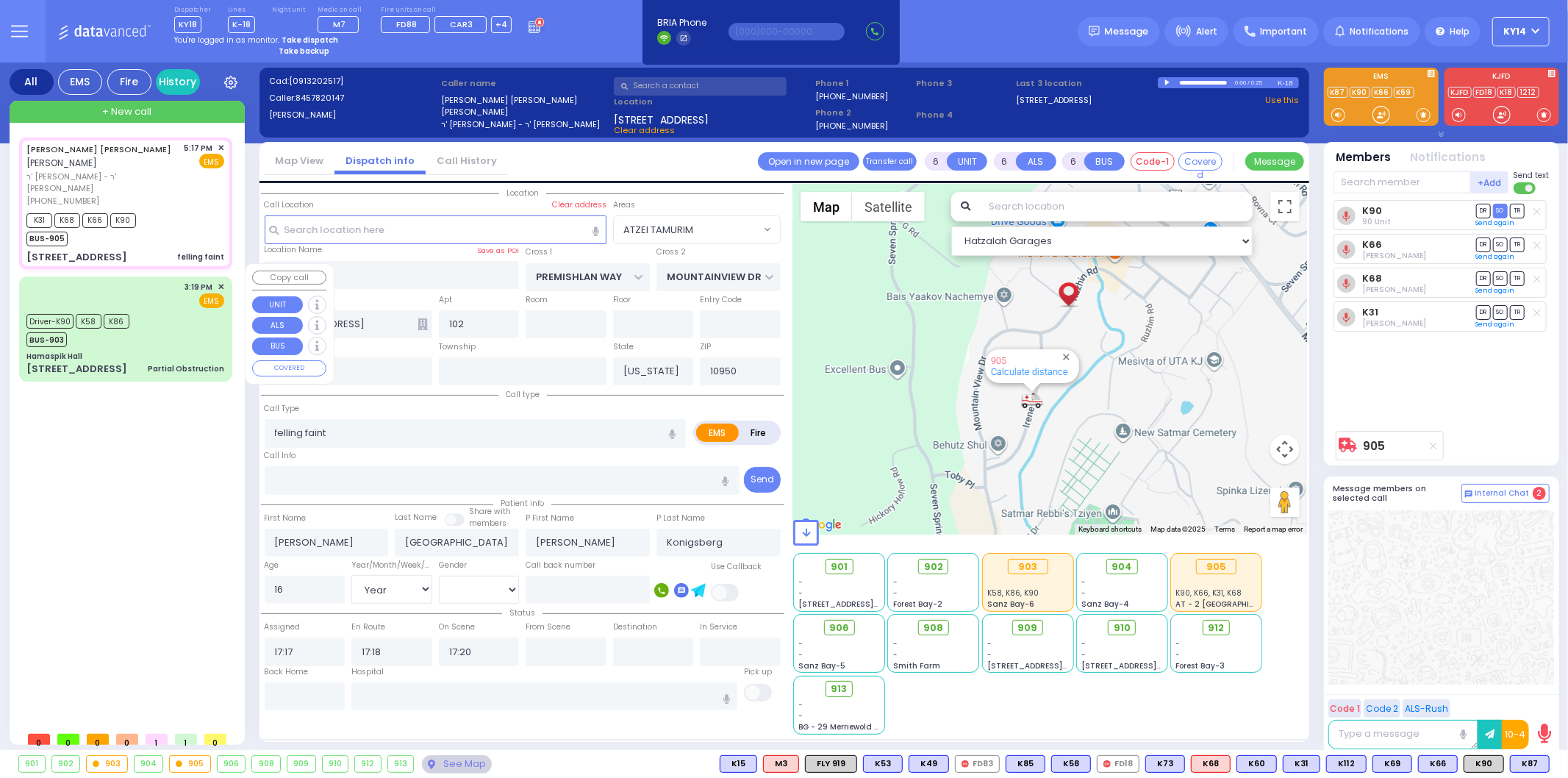
select select
radio input "true"
select select "Year"
select select "[DEMOGRAPHIC_DATA]"
select select "Hatzalah Garages"
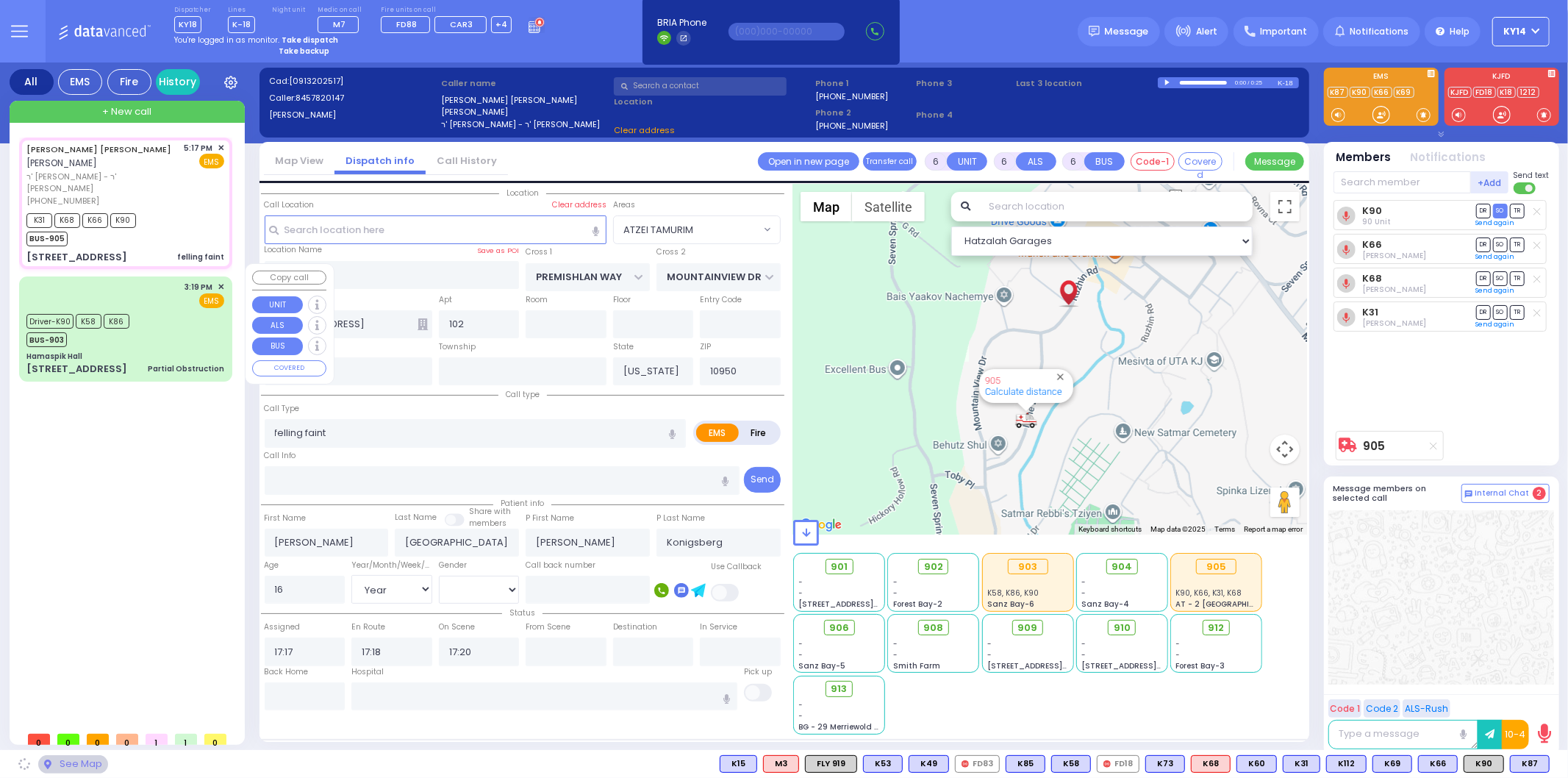
select select "ATZEI TAMURIM"
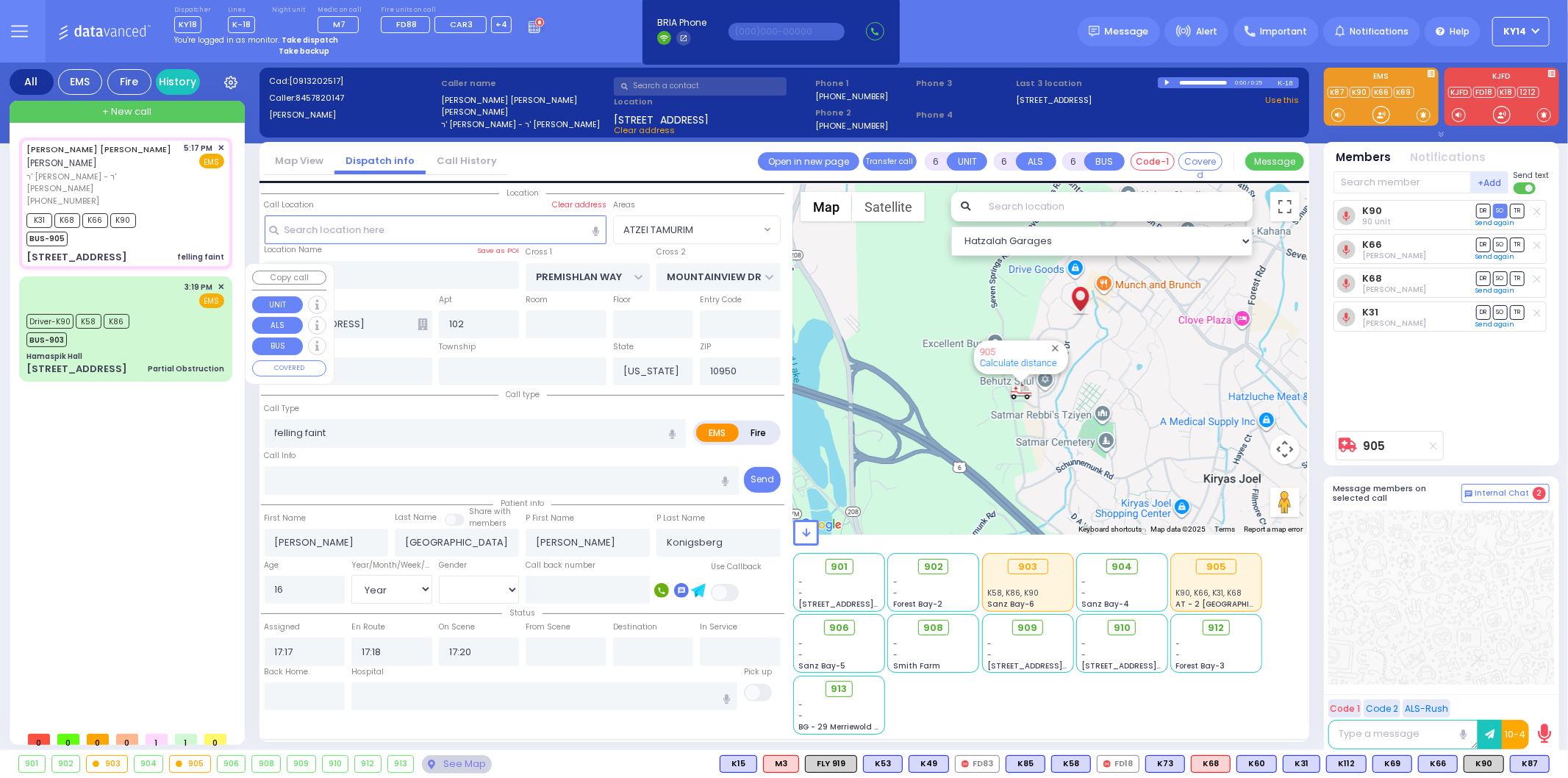
select select
radio input "true"
select select "Year"
select select "[DEMOGRAPHIC_DATA]"
select select "Hatzalah Garages"
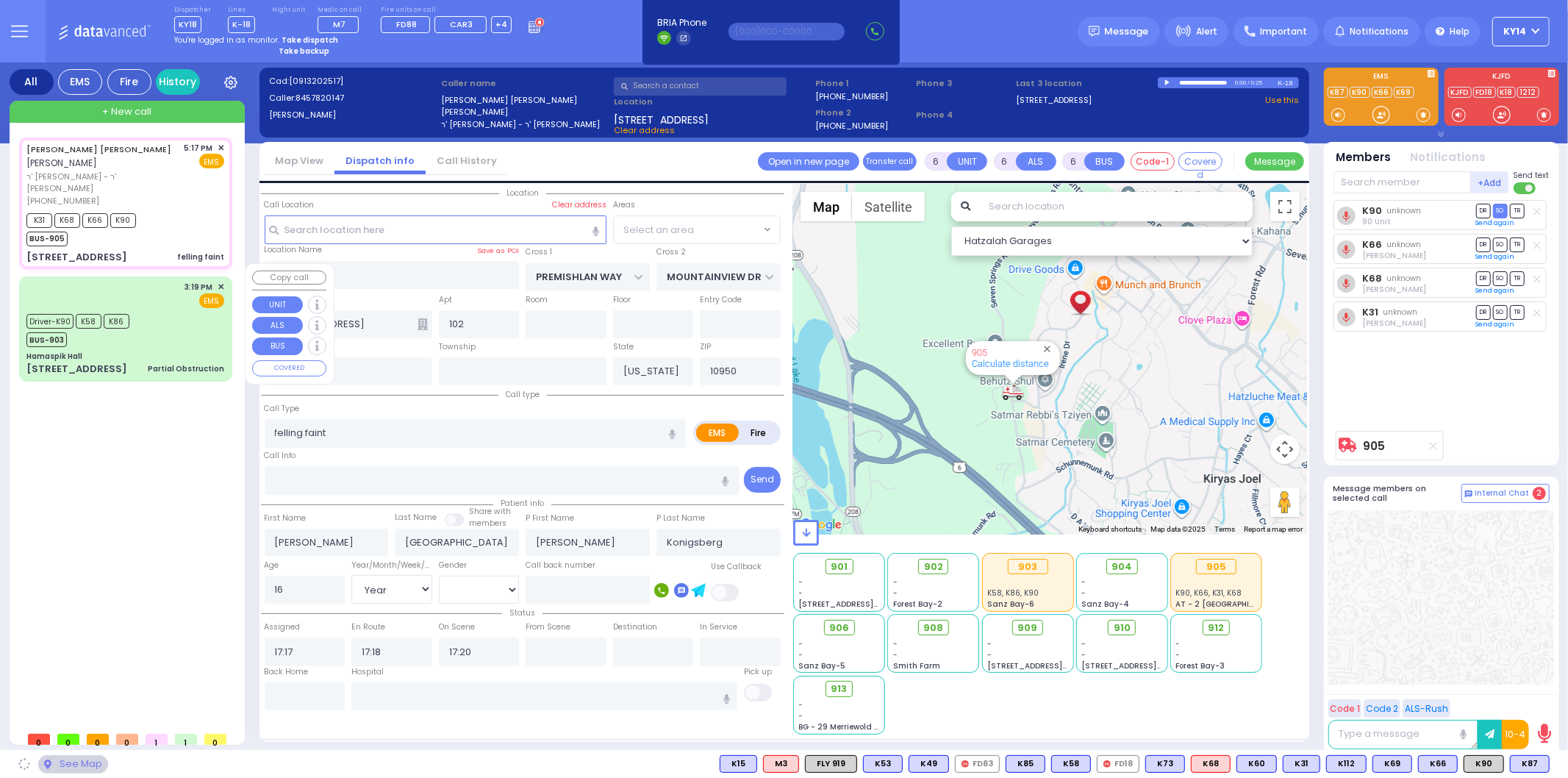
select select "ATZEI TAMURIM"
select select
radio input "true"
select select "Year"
select select "[DEMOGRAPHIC_DATA]"
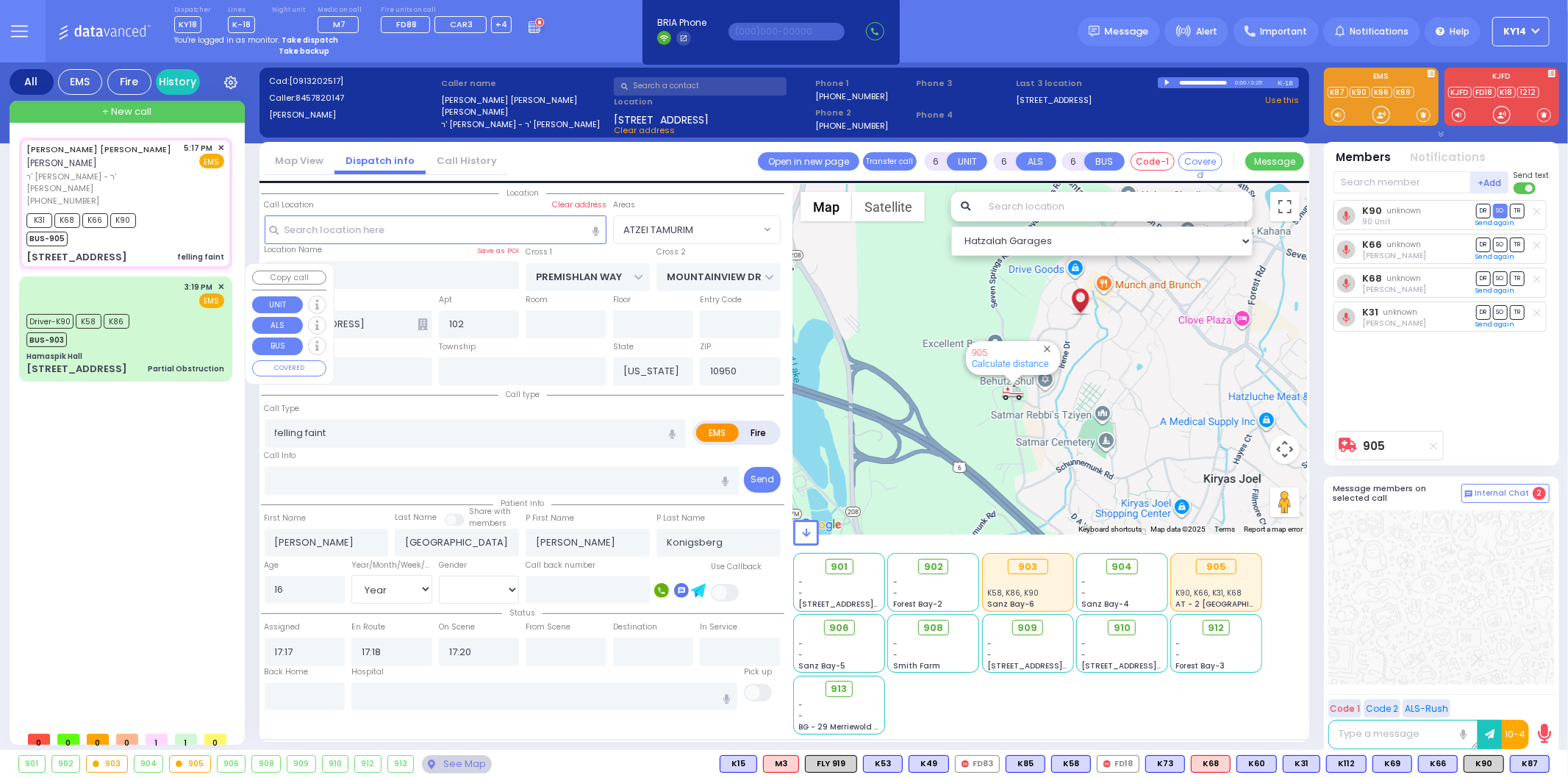
select select "Hatzalah Garages"
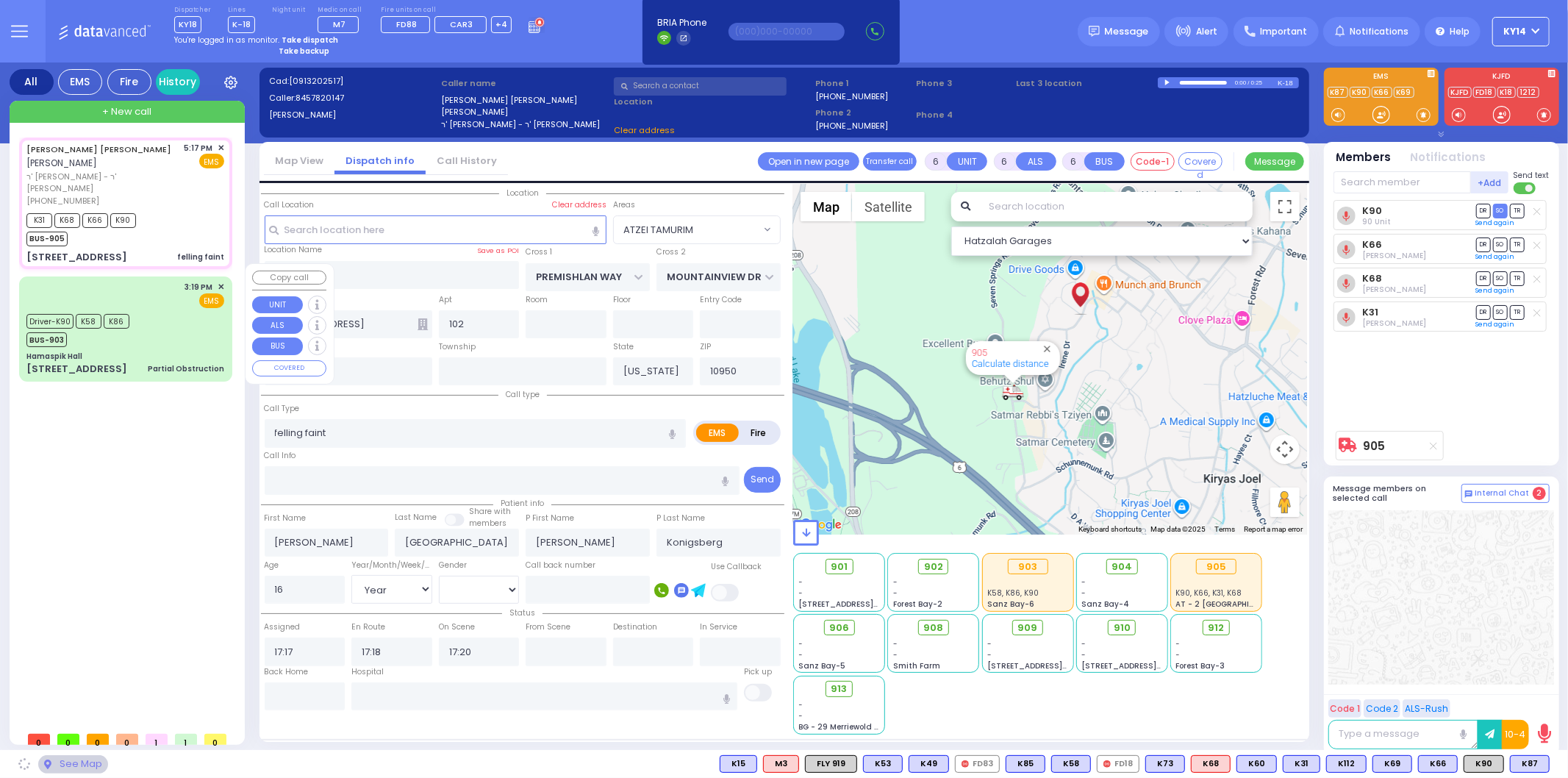
select select "ATZEI TAMURIM"
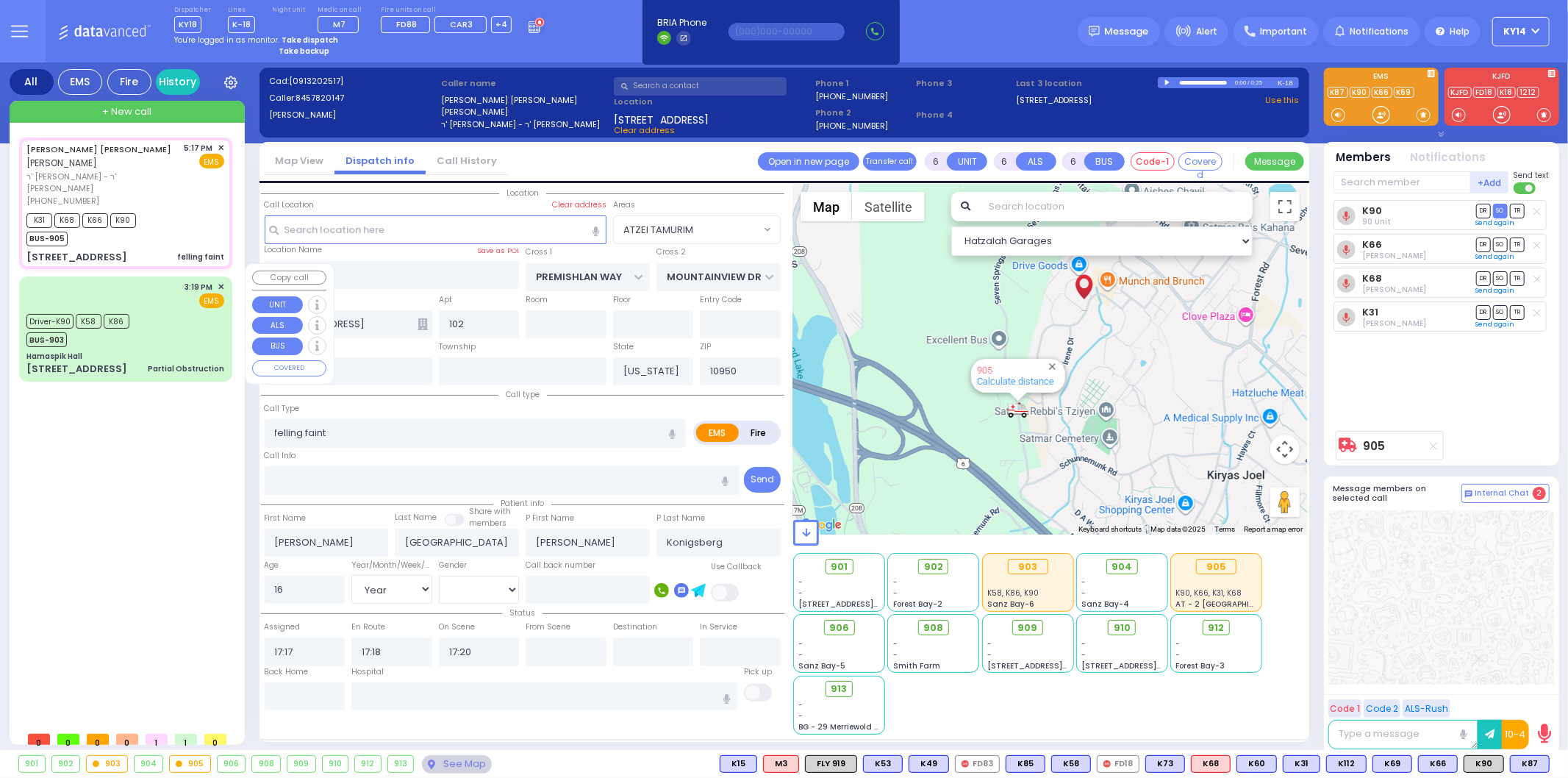
select select
radio input "true"
select select "Year"
select select "[DEMOGRAPHIC_DATA]"
select select "Hatzalah Garages"
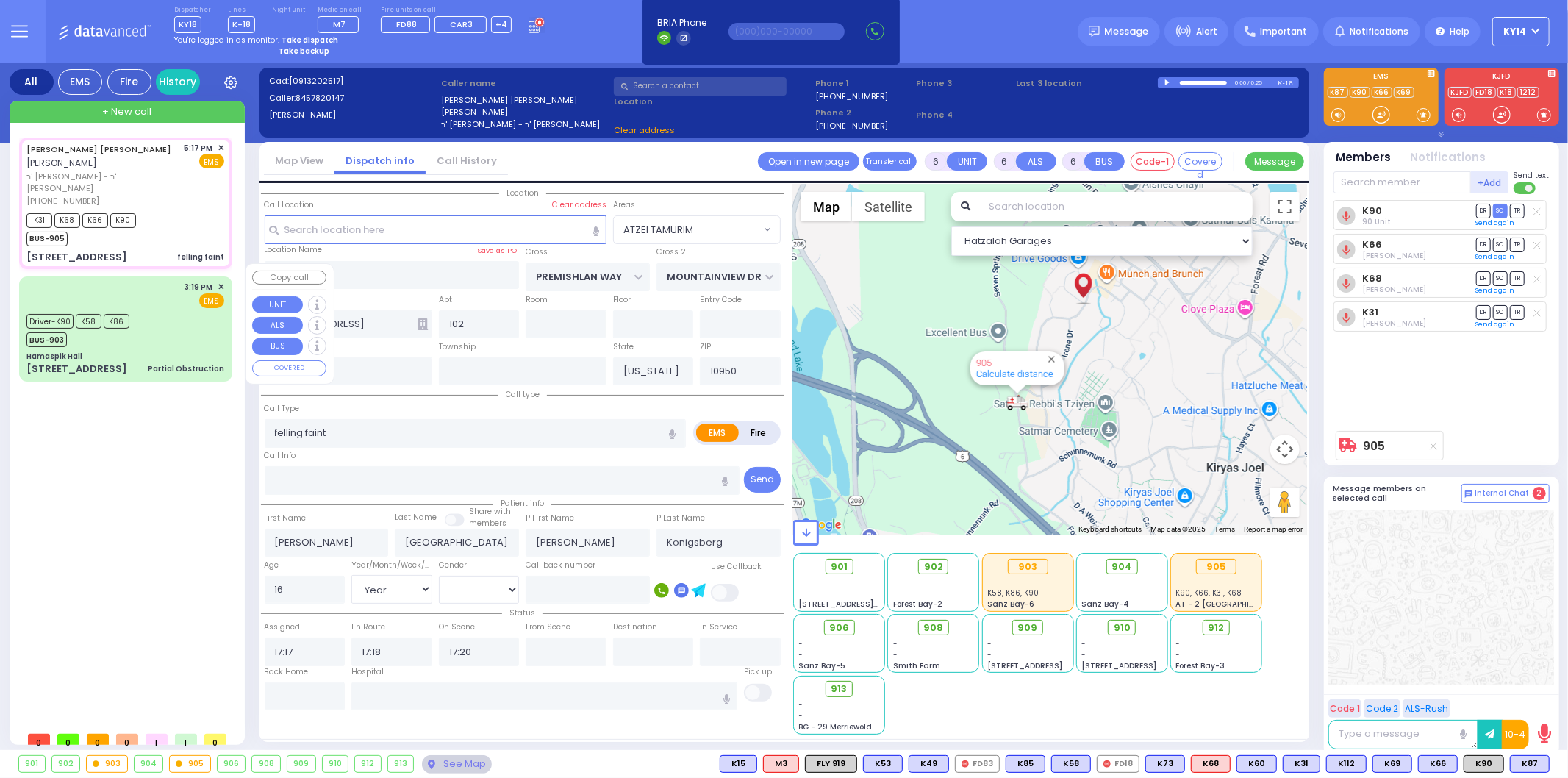
select select "ATZEI TAMURIM"
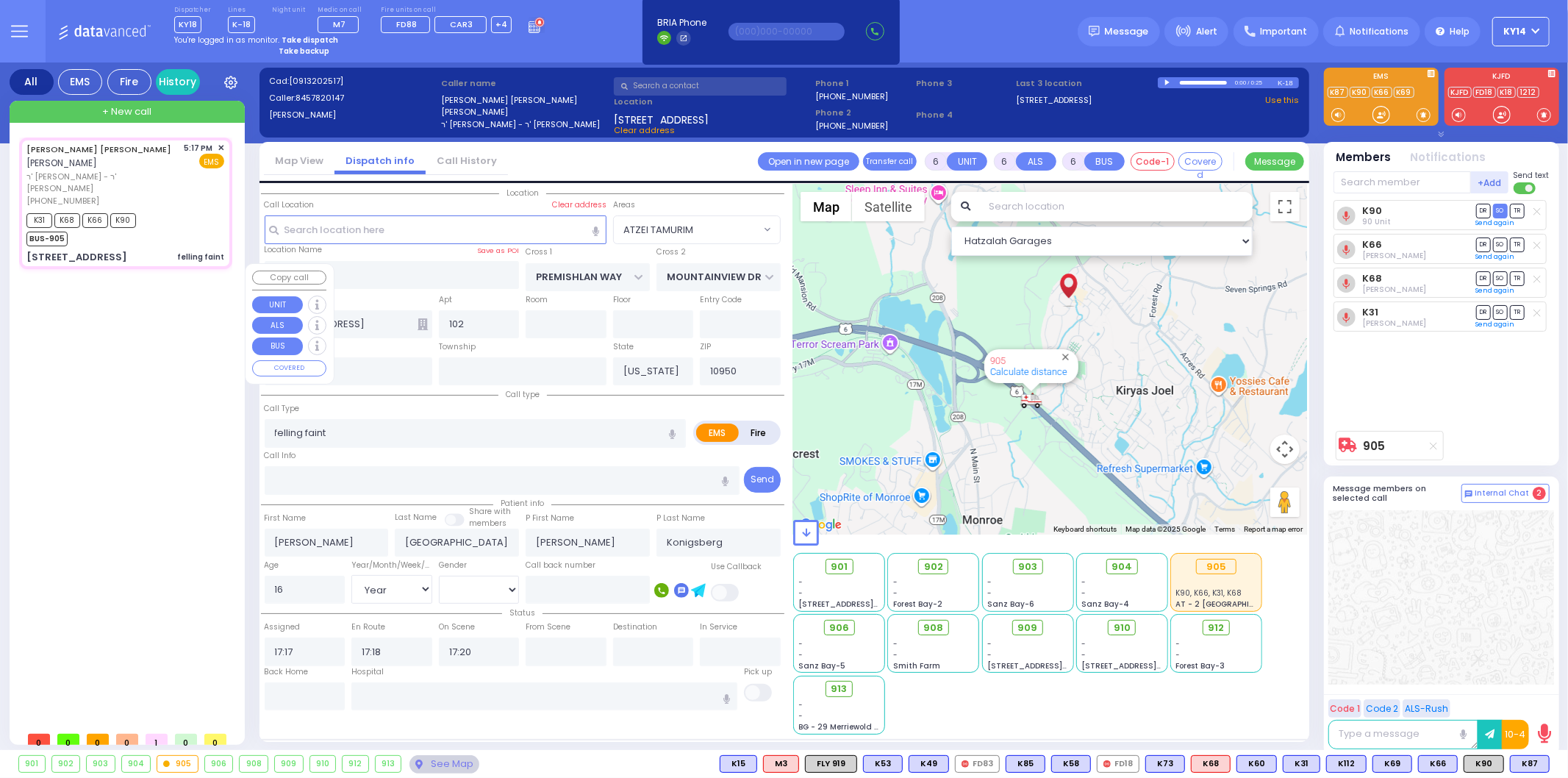
select select
radio input "true"
select select "Year"
select select "[DEMOGRAPHIC_DATA]"
select select "Hatzalah Garages"
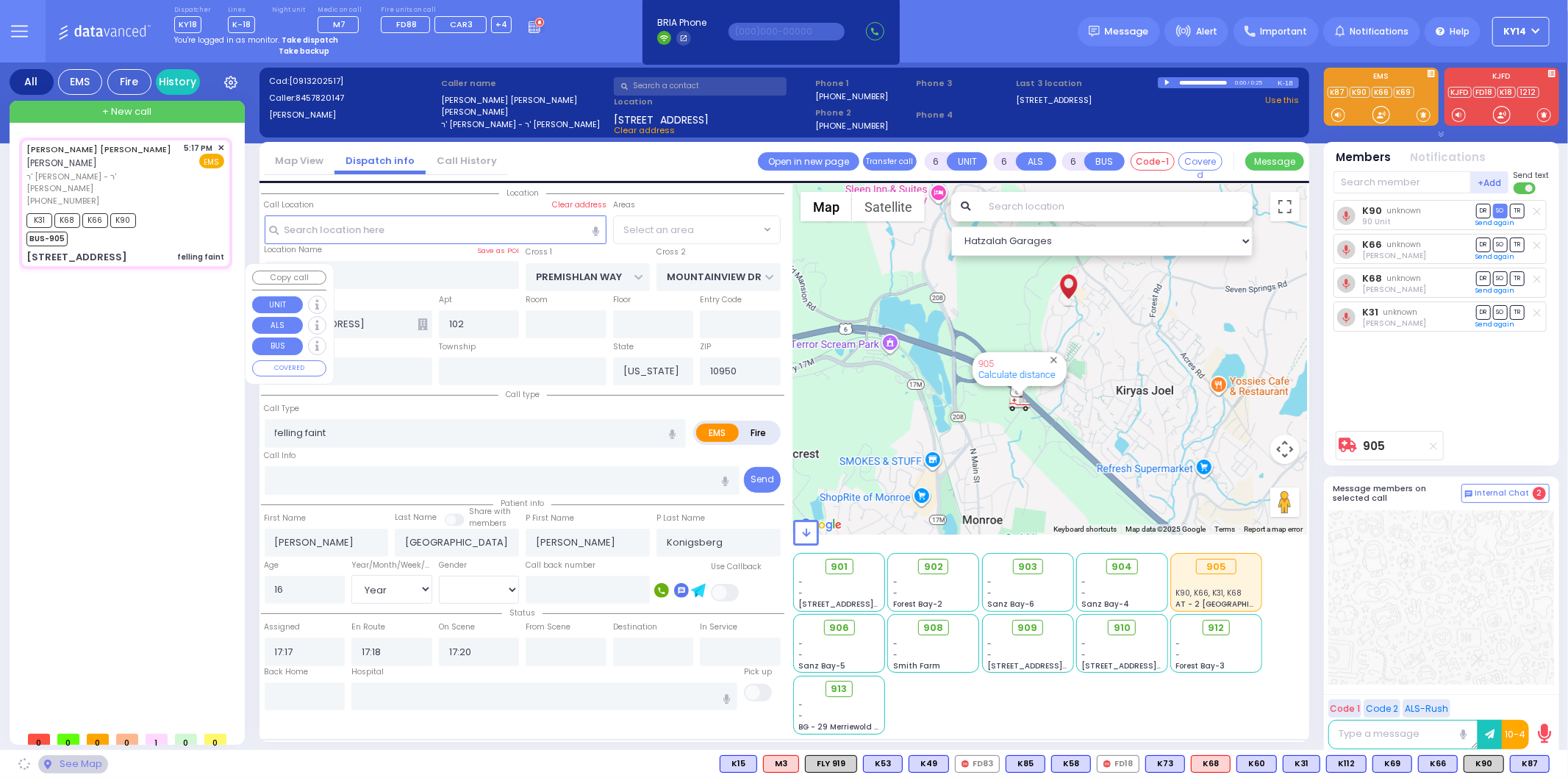
select select "ATZEI TAMURIM"
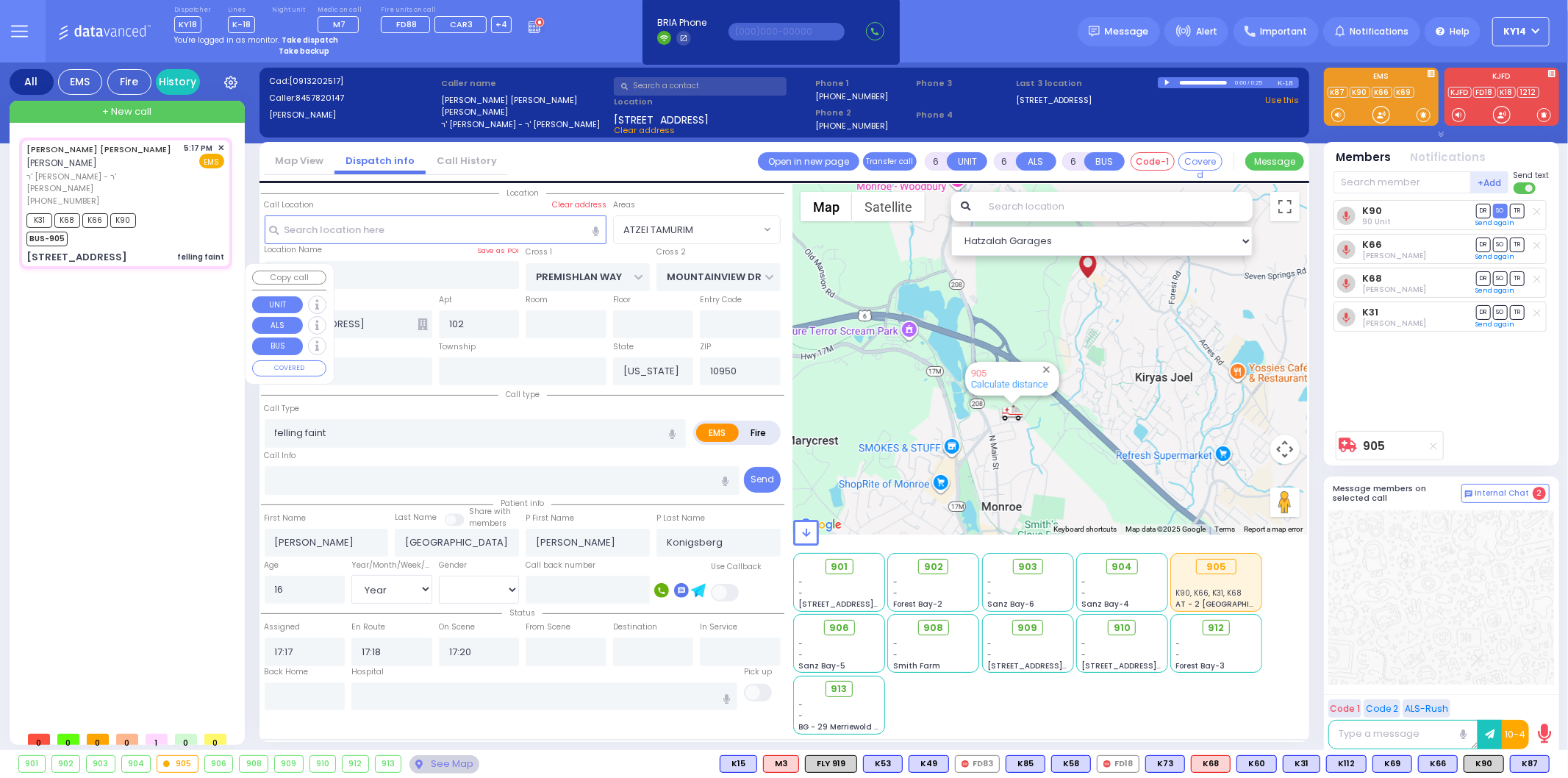
select select
radio input "true"
select select "Year"
select select "[DEMOGRAPHIC_DATA]"
type input "17:59"
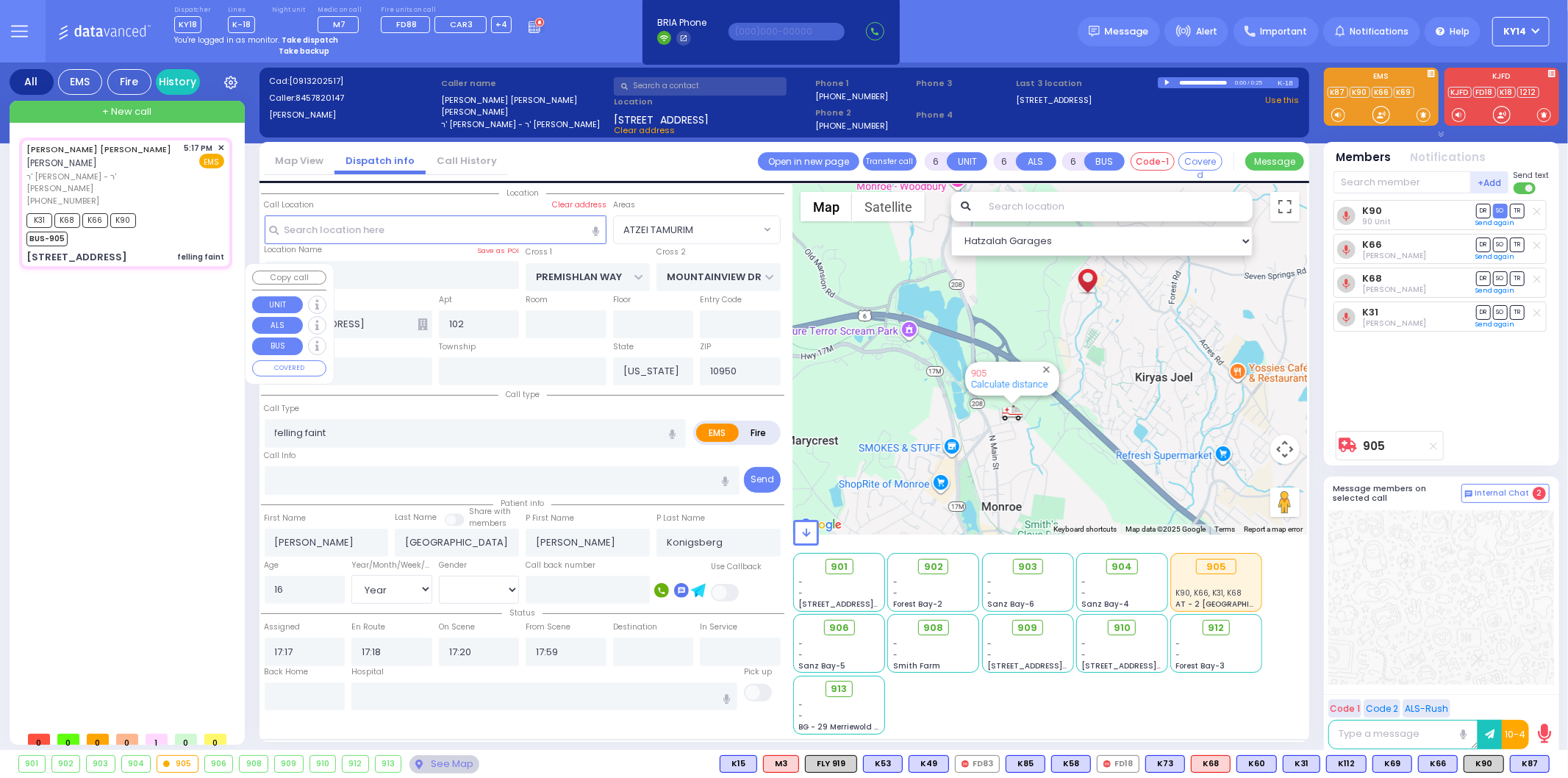
select select "Hatzalah Garages"
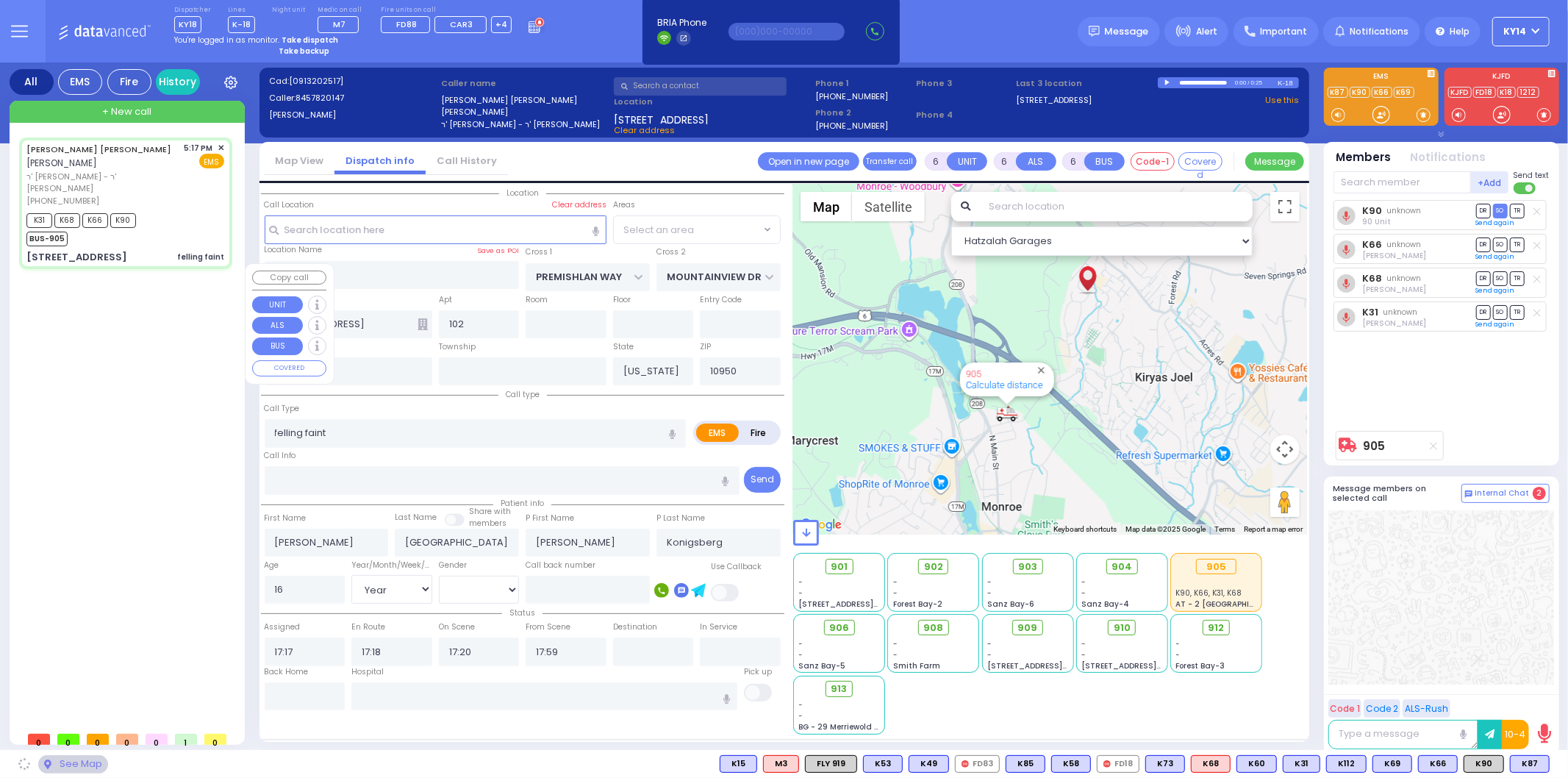
select select "ATZEI TAMURIM"
select select
radio input "true"
select select "Year"
select select "[DEMOGRAPHIC_DATA]"
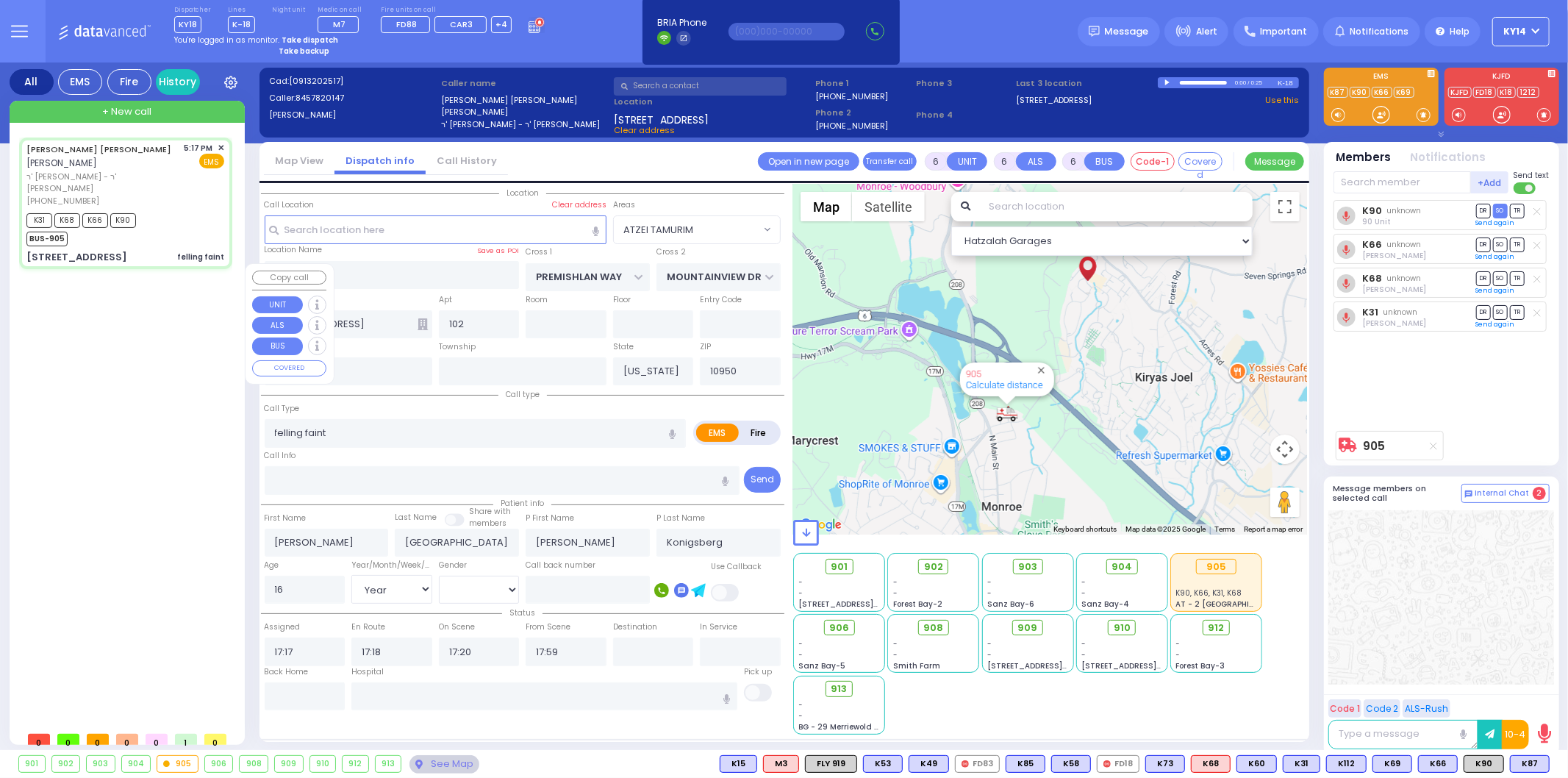
select select "Hatzalah Garages"
select select
radio input "true"
select select "Year"
select select "[DEMOGRAPHIC_DATA]"
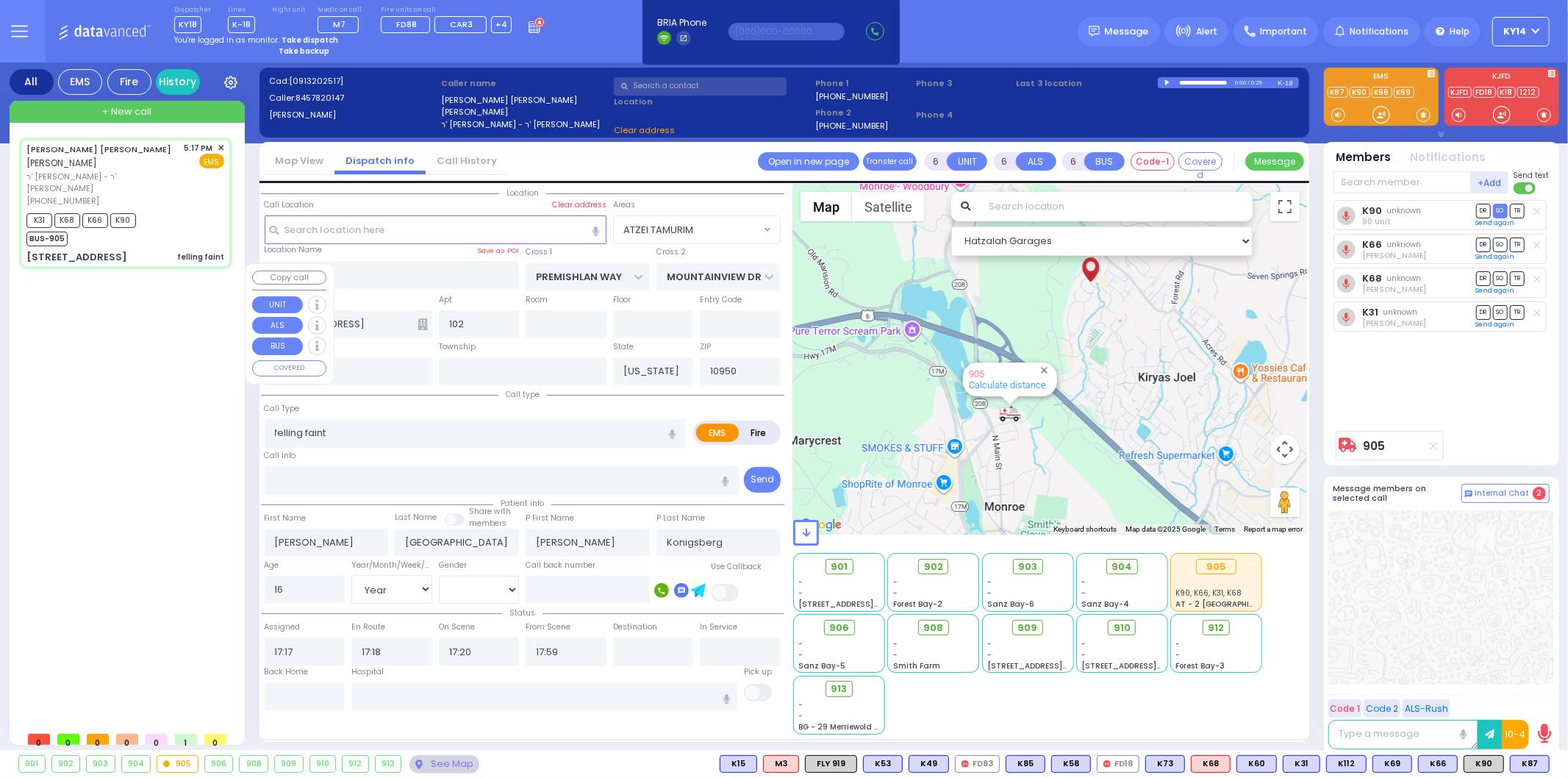
select select "ATZEI TAMURIM"
select select "Hatzalah Garages"
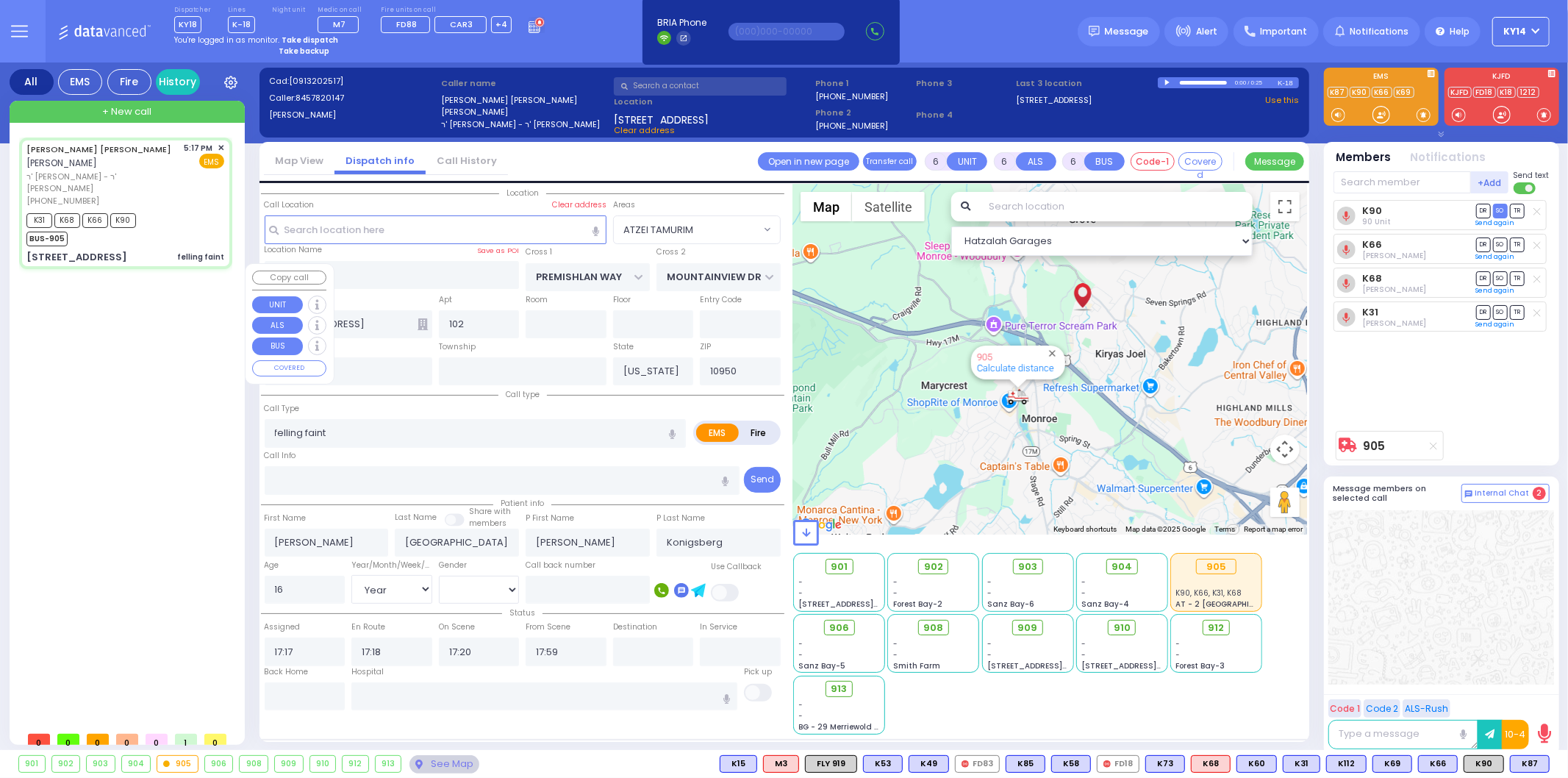
select select
radio input "true"
select select "Year"
select select "[DEMOGRAPHIC_DATA]"
select select "Hatzalah Garages"
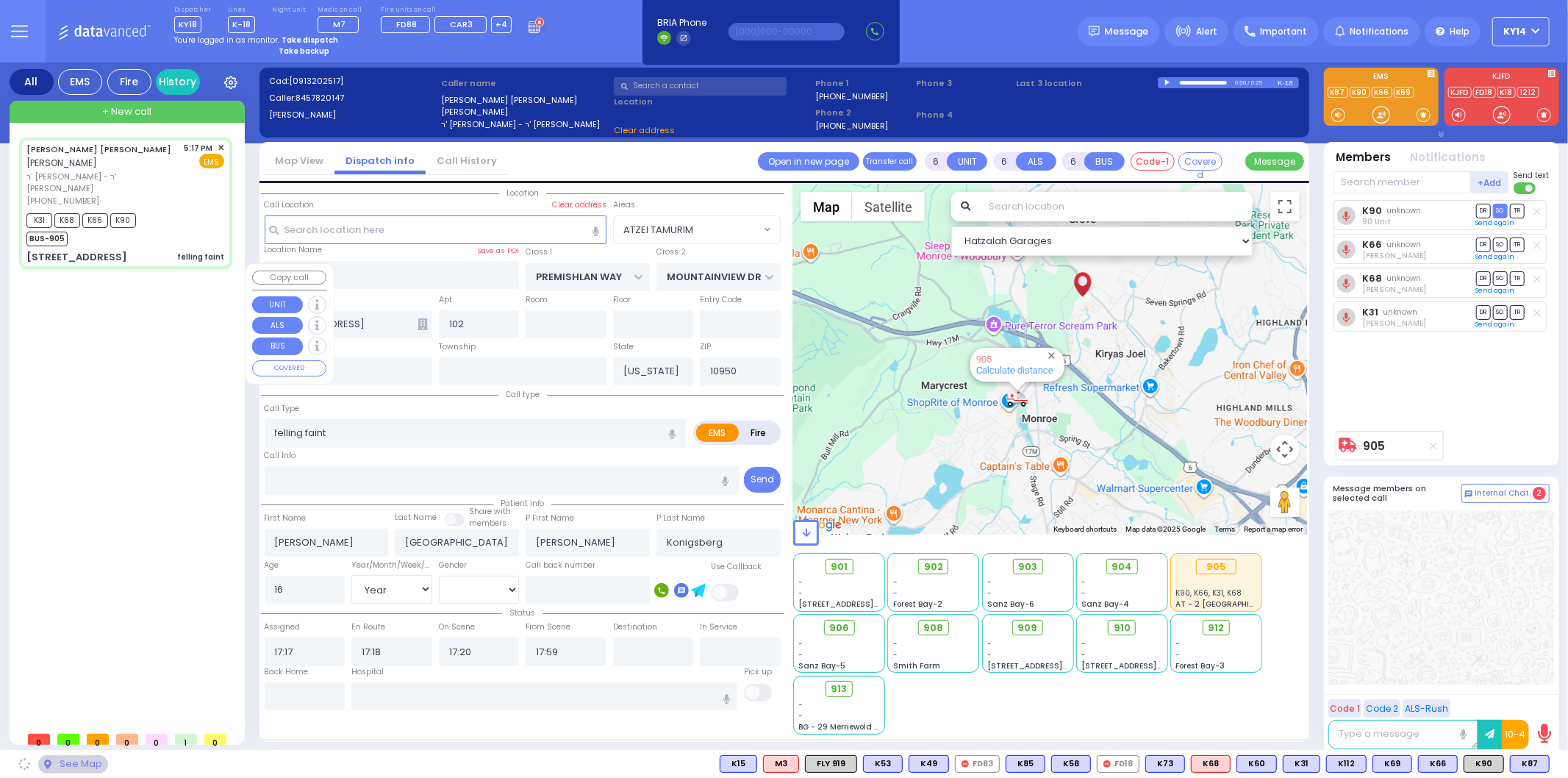
select select "ATZEI TAMURIM"
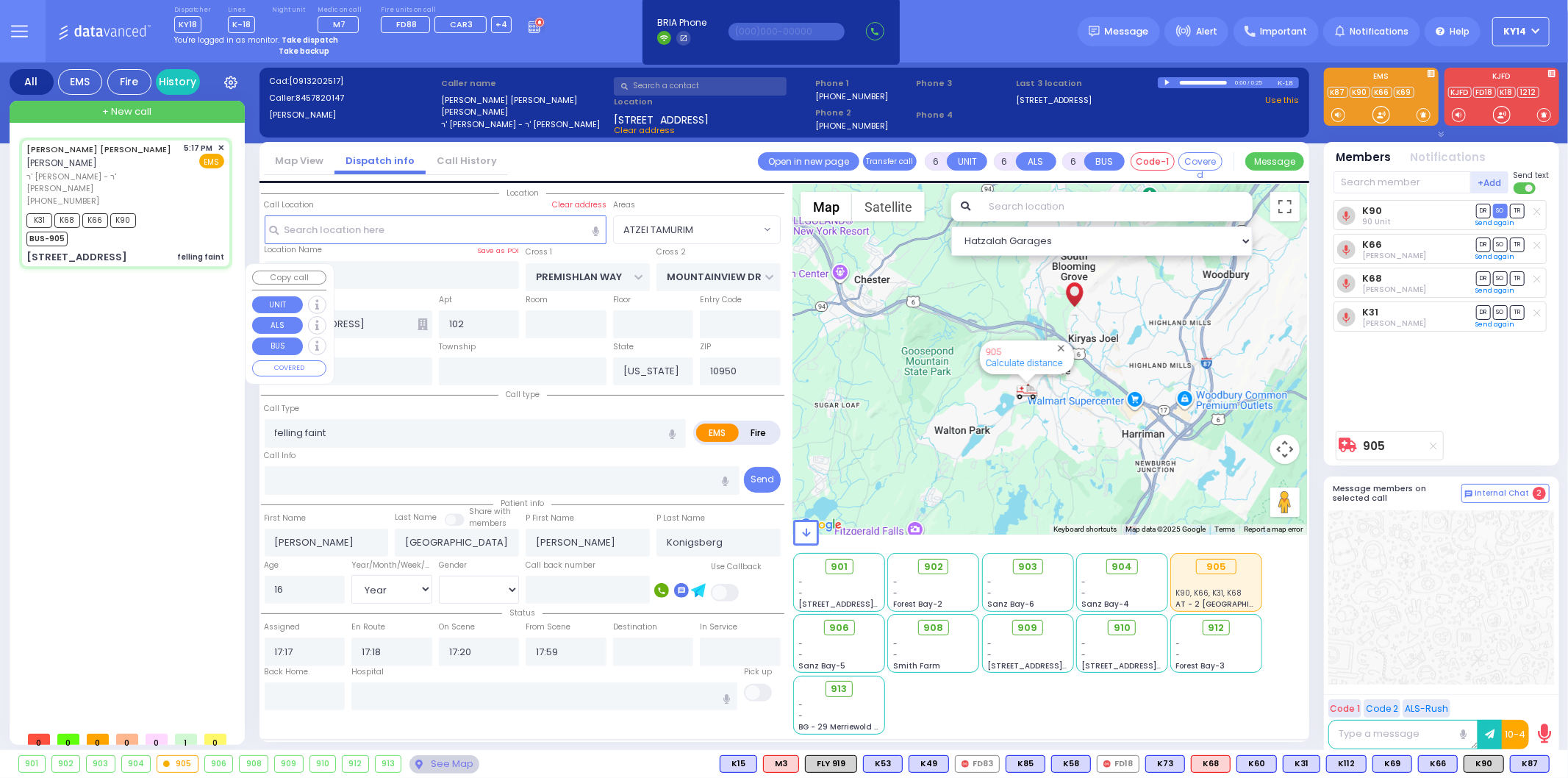
select select
radio input "true"
select select "Year"
select select "[DEMOGRAPHIC_DATA]"
select select "Hatzalah Garages"
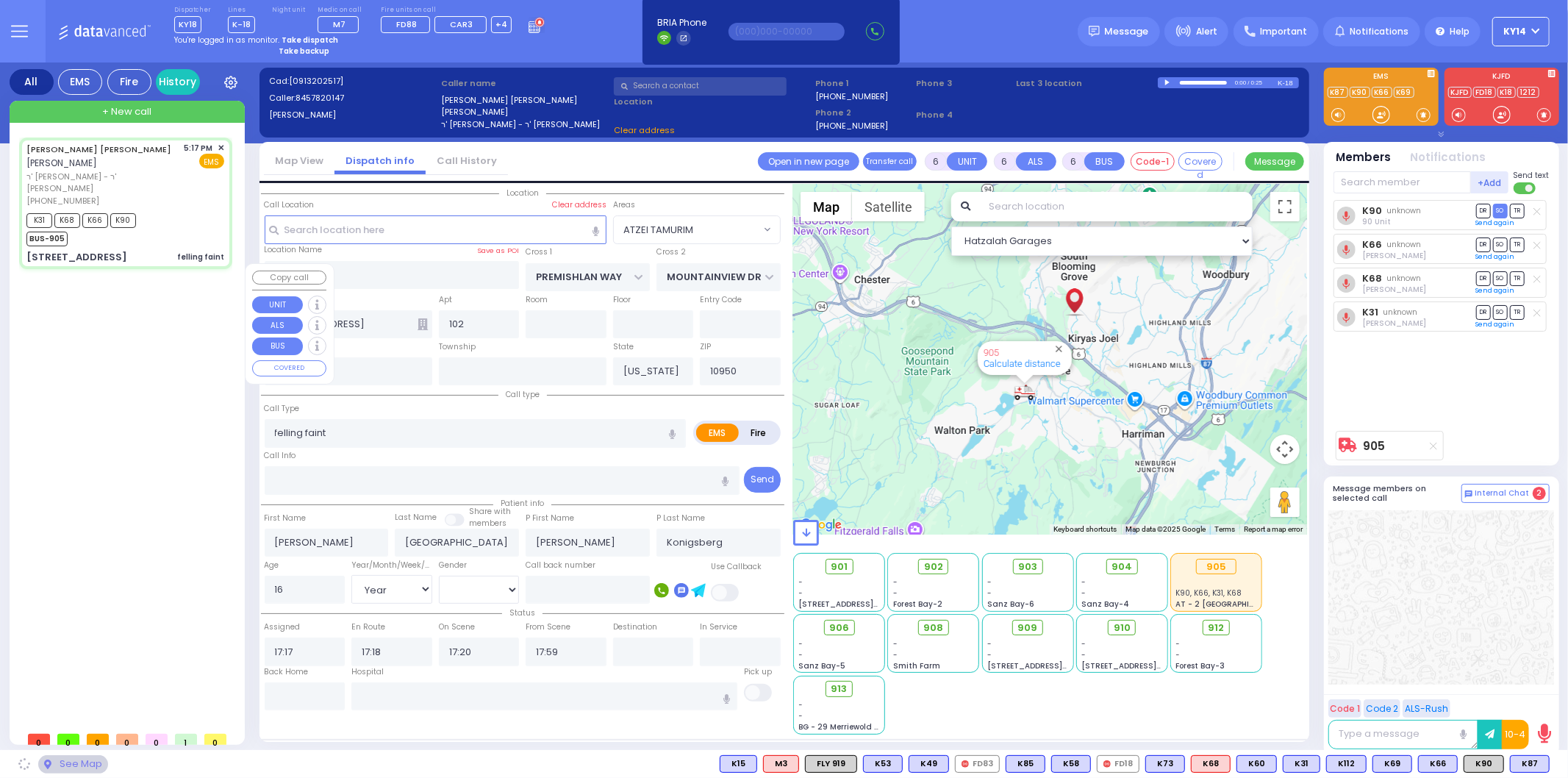
select select "ATZEI TAMURIM"
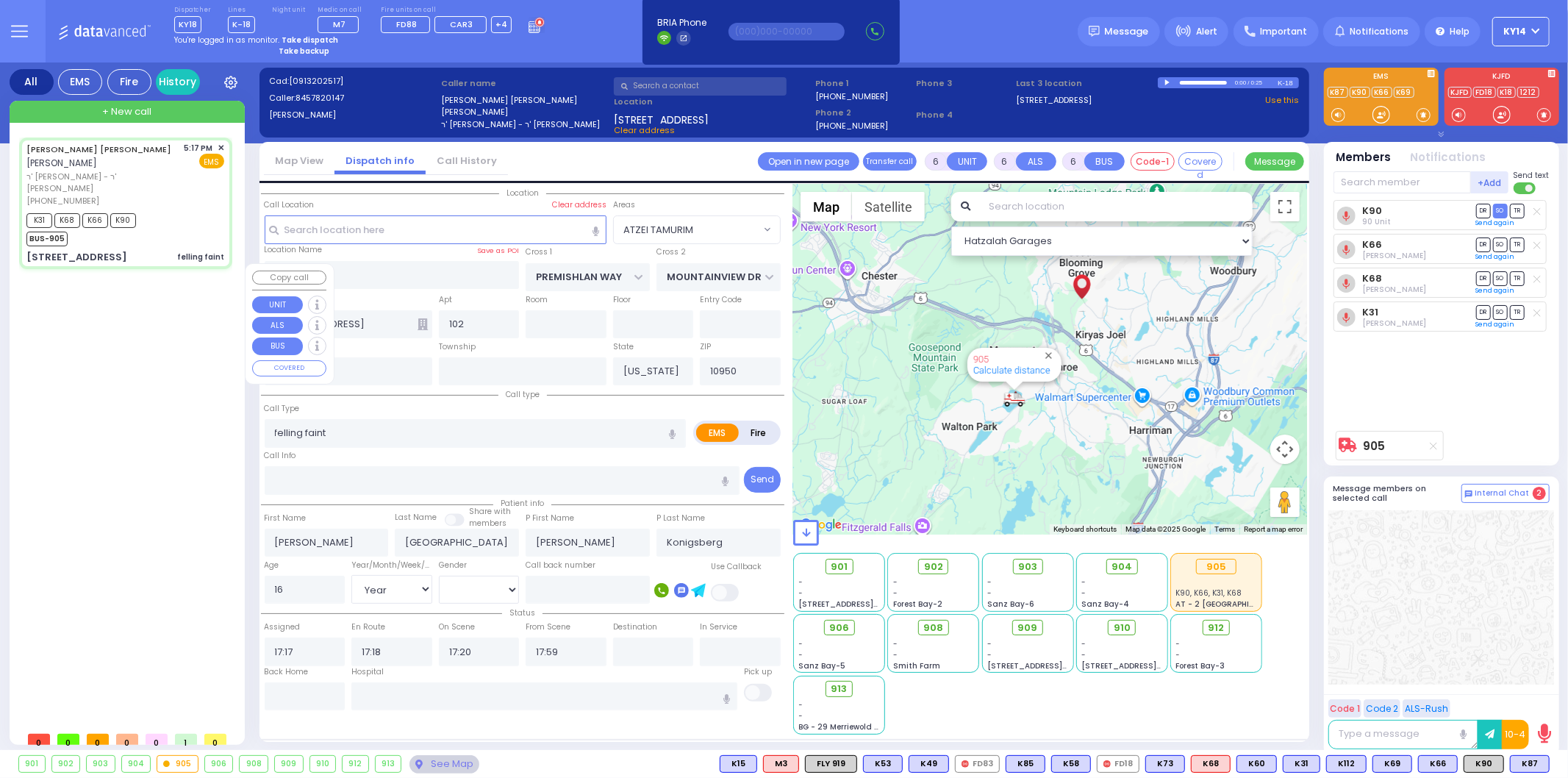
select select
radio input "true"
select select "Year"
select select "[DEMOGRAPHIC_DATA]"
type input "[GEOGRAPHIC_DATA] [STREET_ADDRESS]"
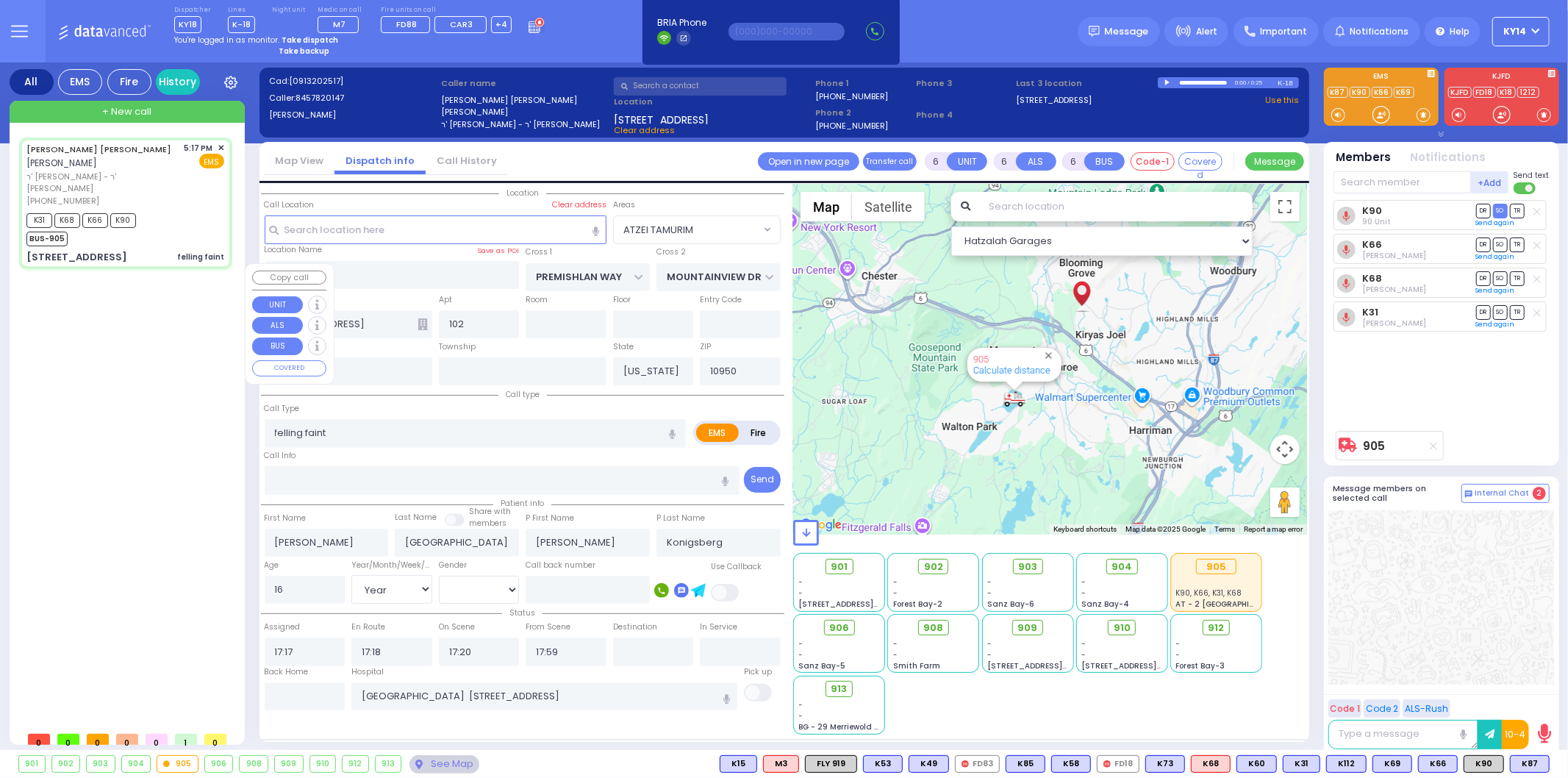
select select "Hatzalah Garages"
select select "ATZEI TAMURIM"
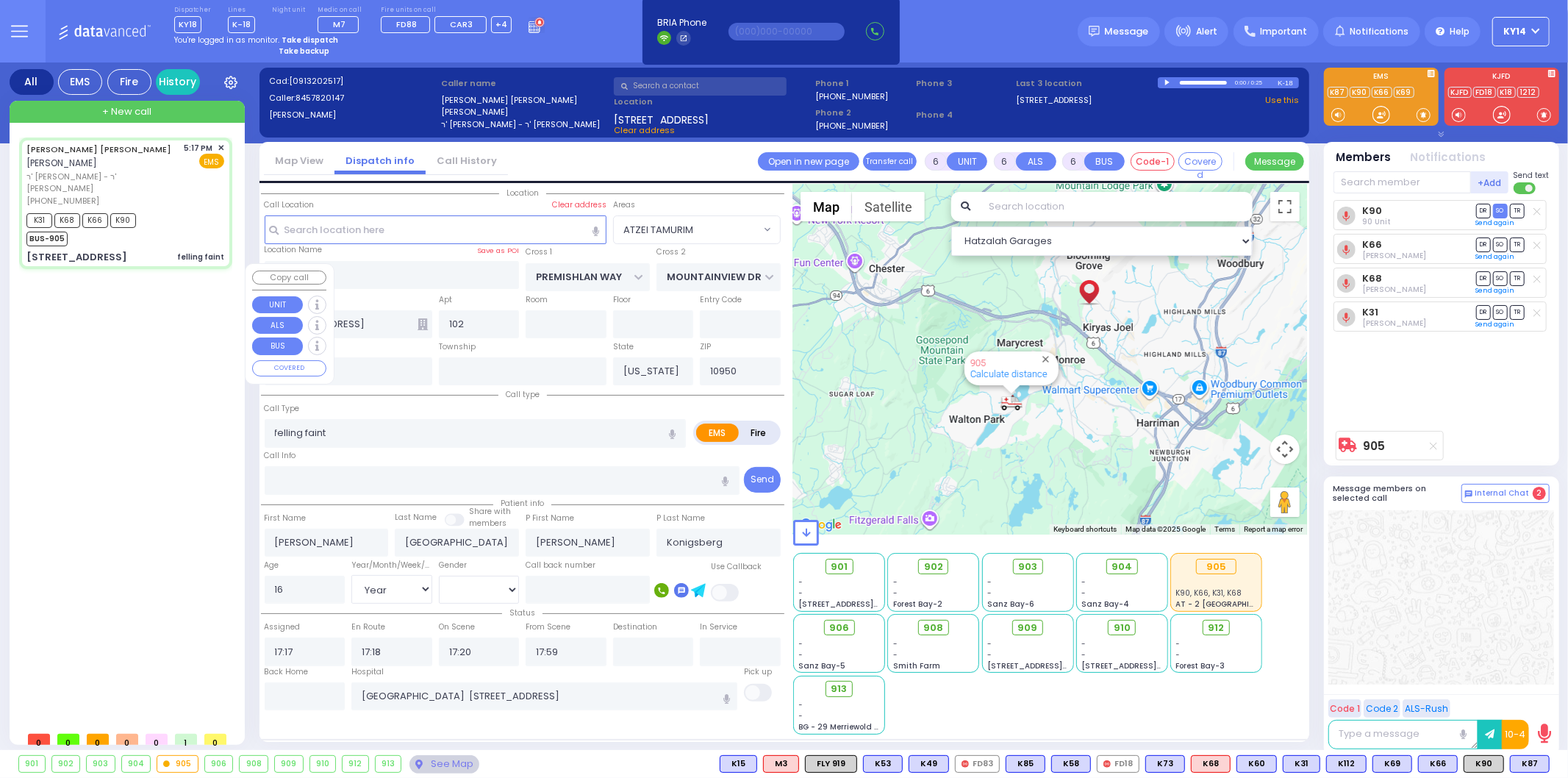
select select
radio input "true"
select select "Year"
select select "[DEMOGRAPHIC_DATA]"
select select "Hatzalah Garages"
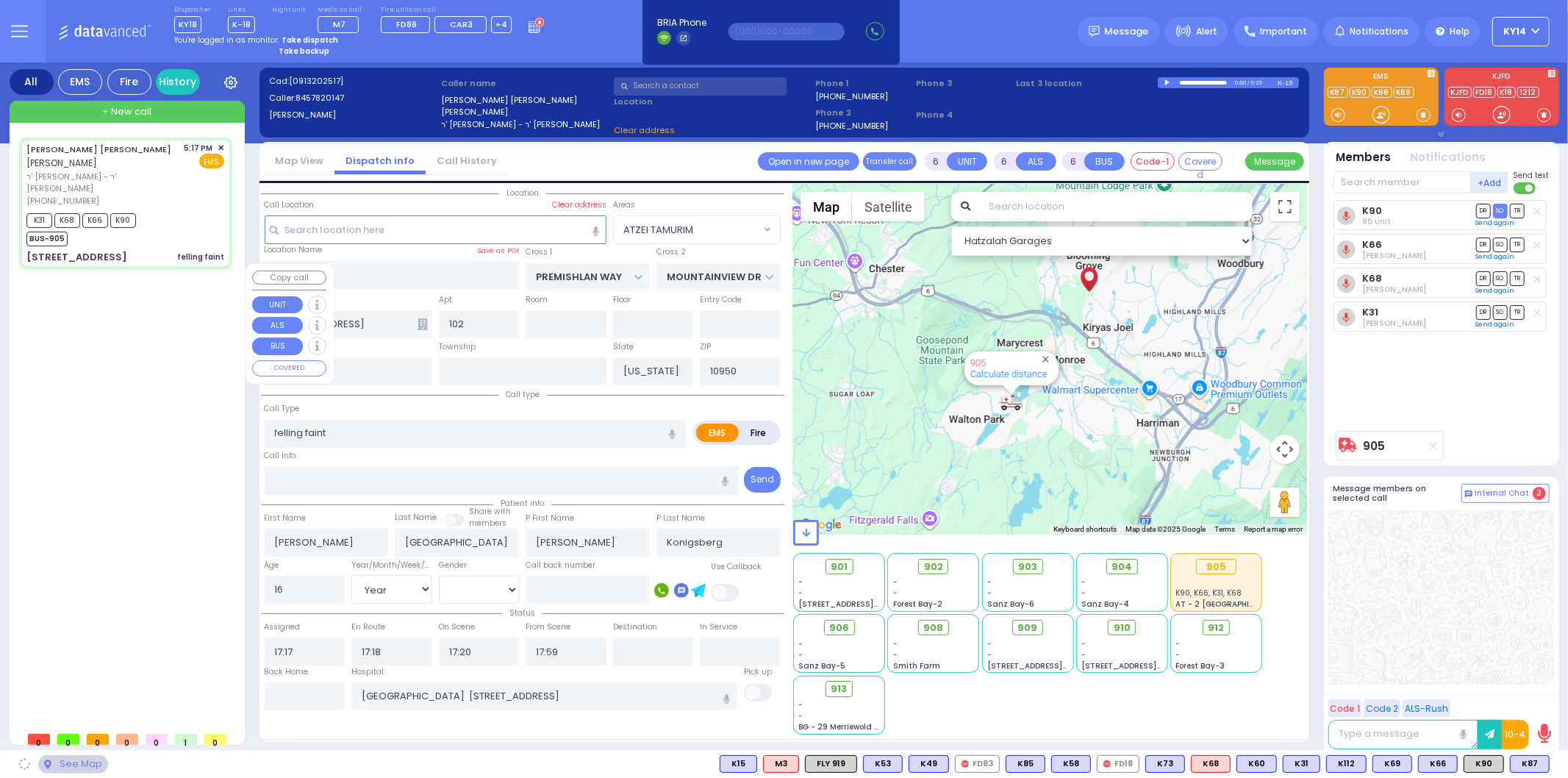
select select "ATZEI TAMURIM"
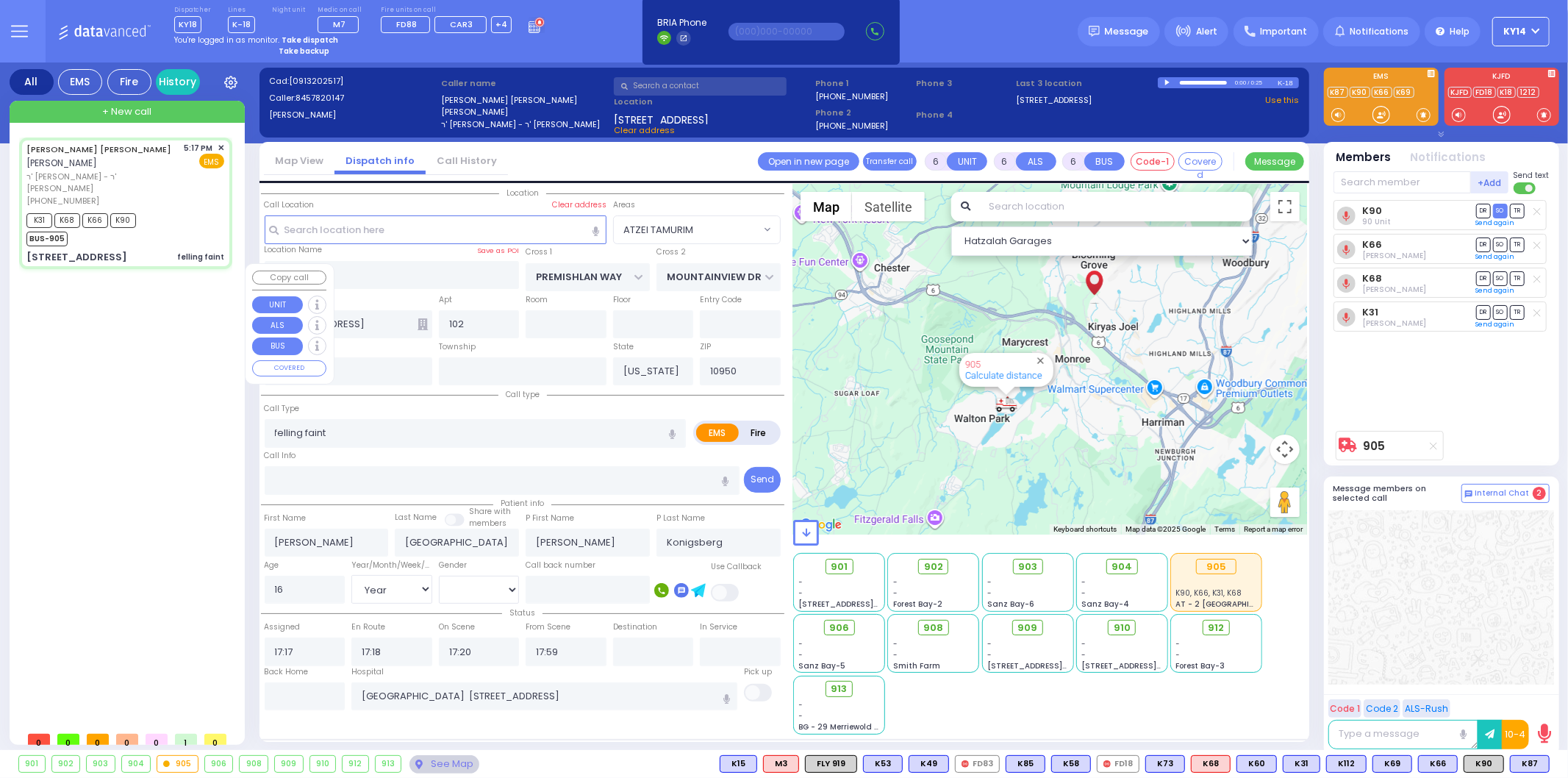
select select
radio input "true"
select select "Year"
select select "[DEMOGRAPHIC_DATA]"
select select "Hatzalah Garages"
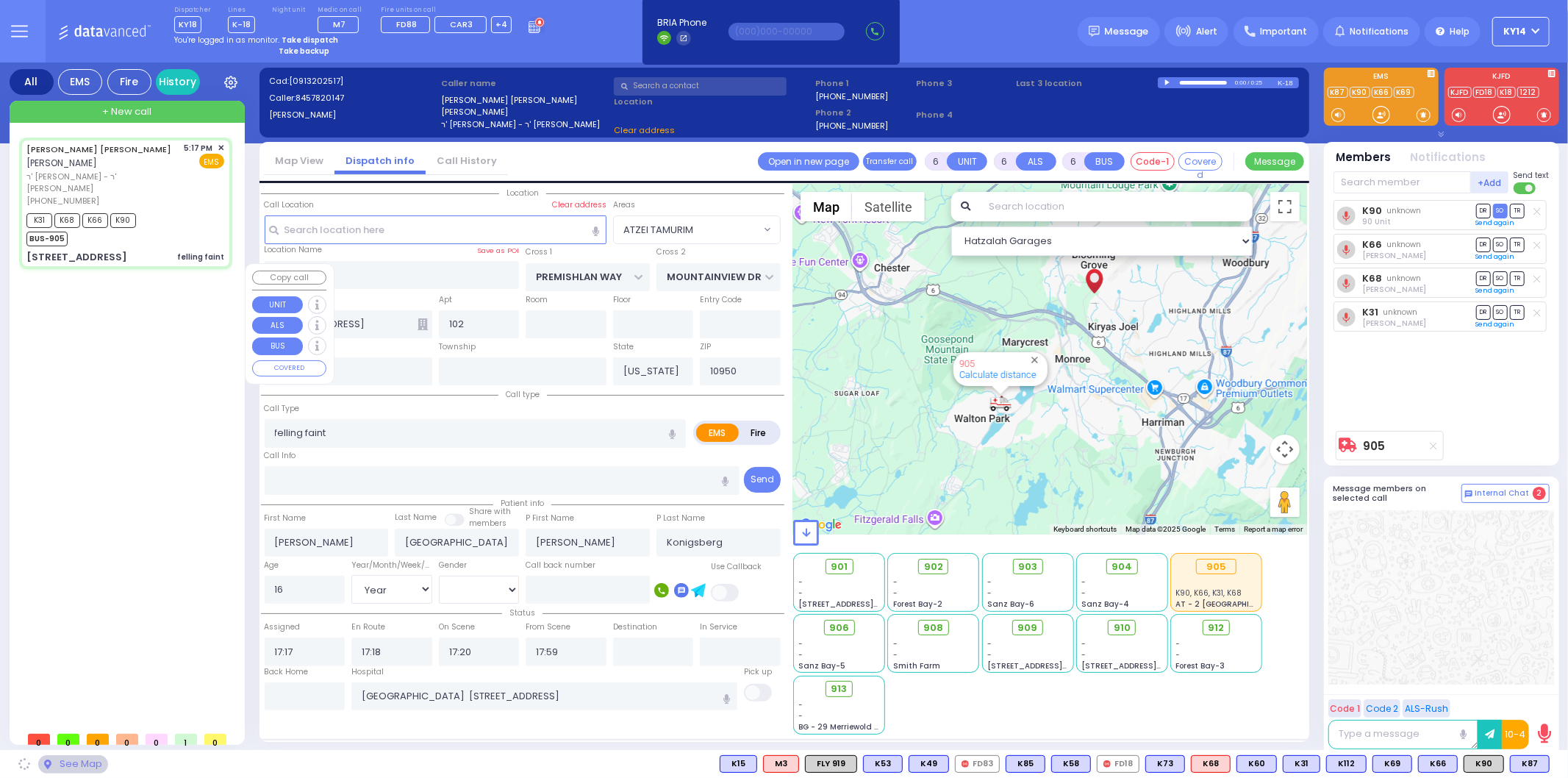
select select "ATZEI TAMURIM"
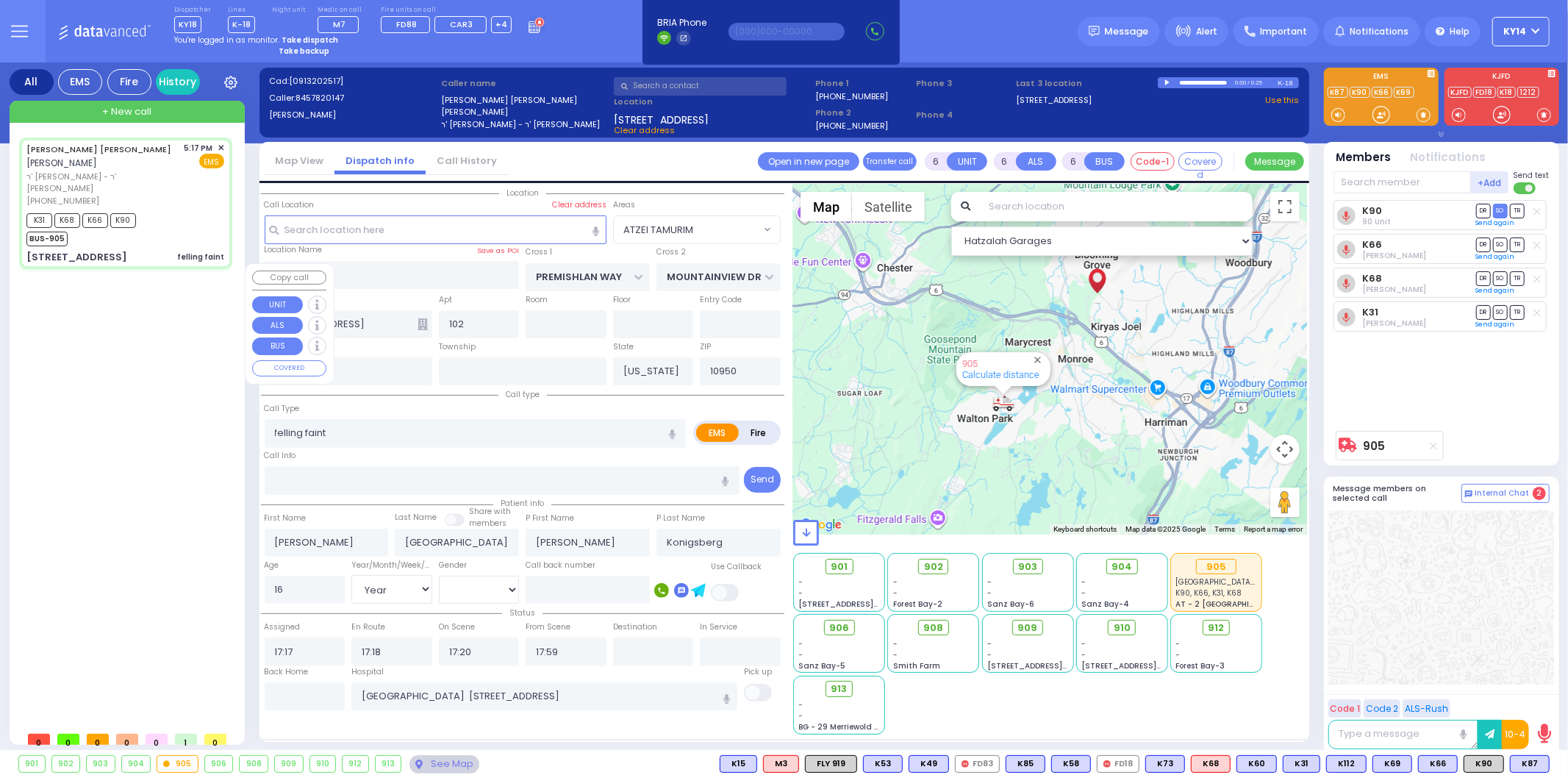
select select
radio input "true"
select select "Year"
select select "[DEMOGRAPHIC_DATA]"
select select "Hatzalah Garages"
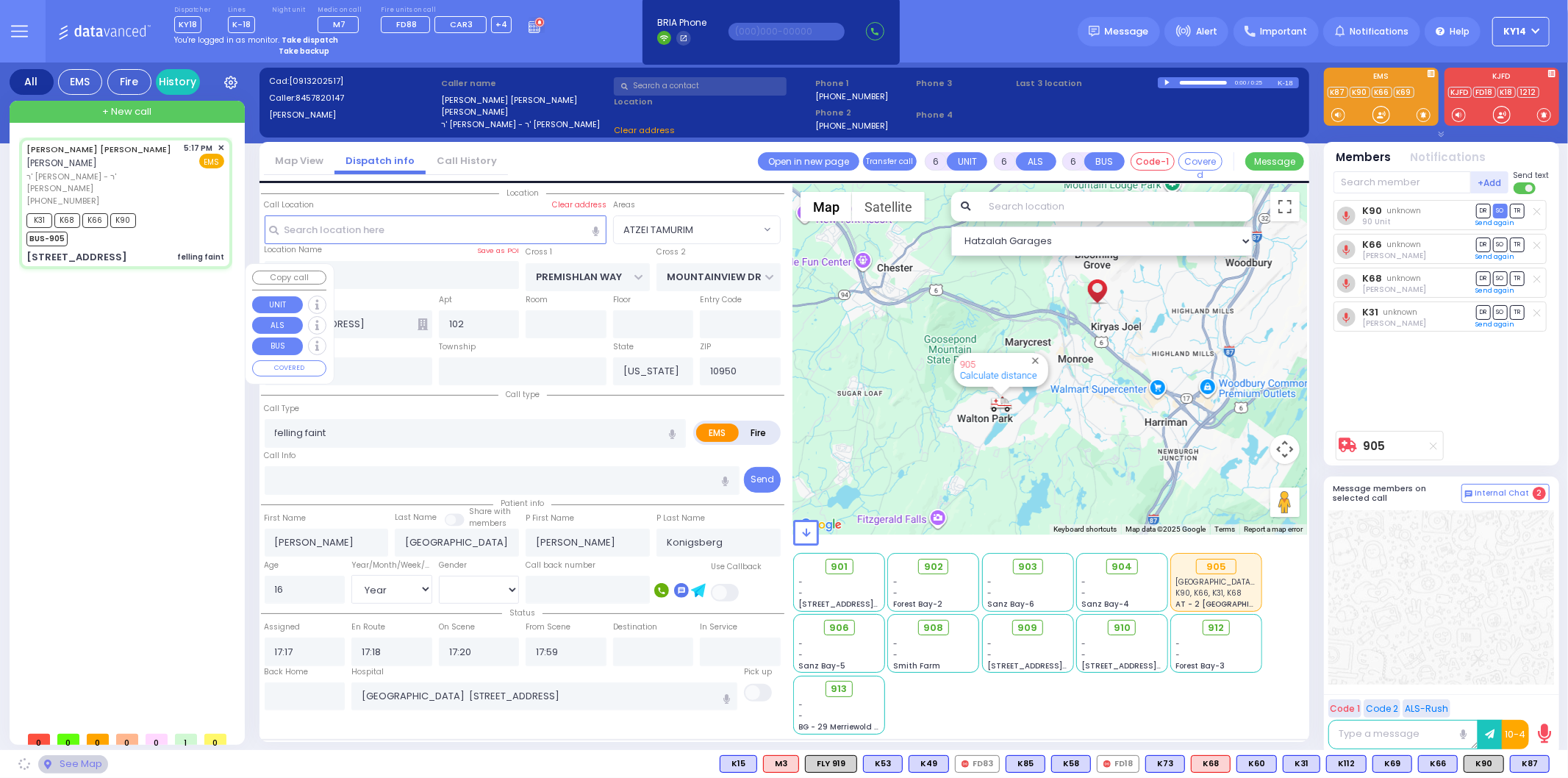
select select "ATZEI TAMURIM"
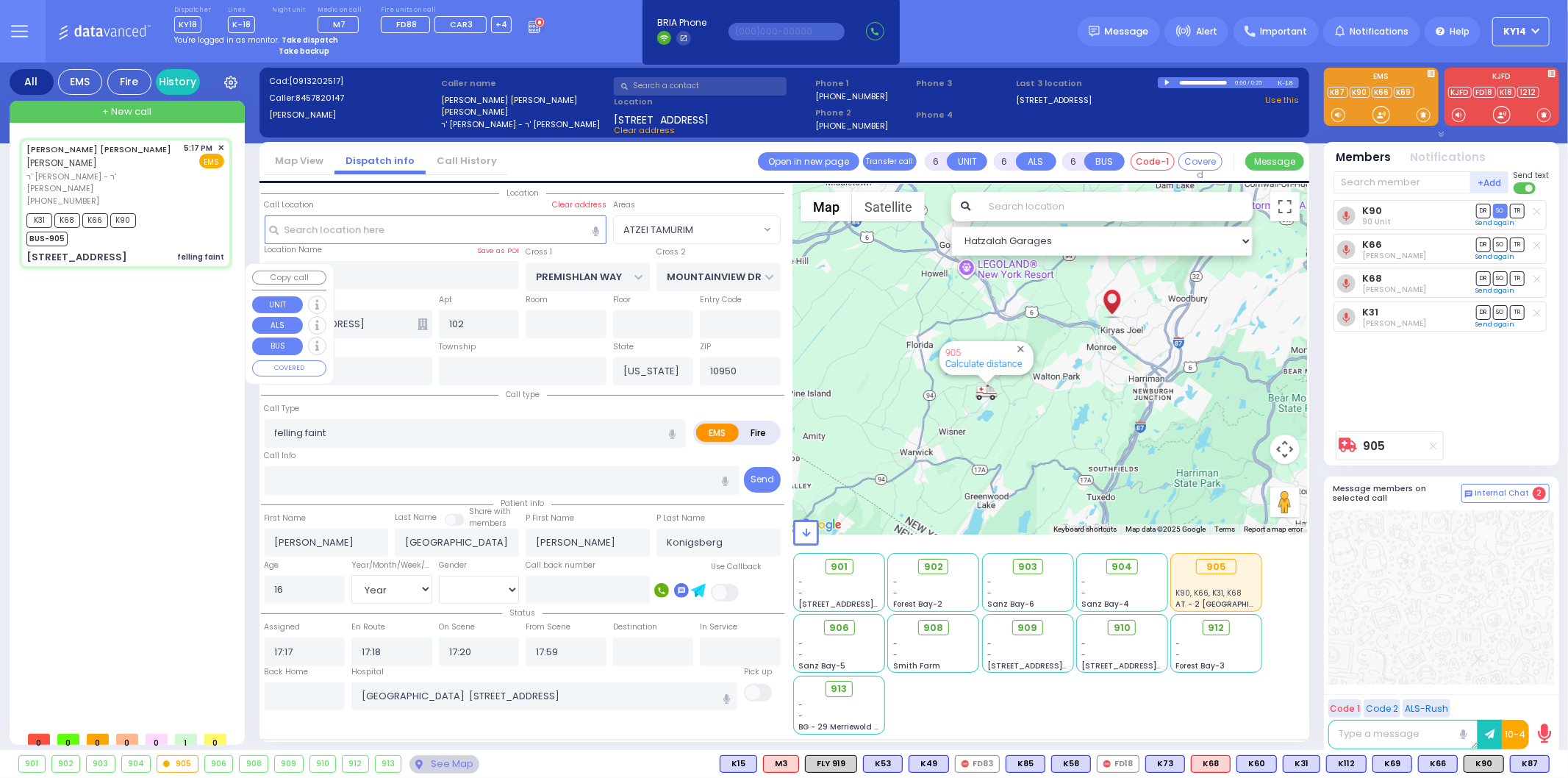
select select
radio input "true"
select select "Year"
select select "[DEMOGRAPHIC_DATA]"
